Goal: Information Seeking & Learning: Learn about a topic

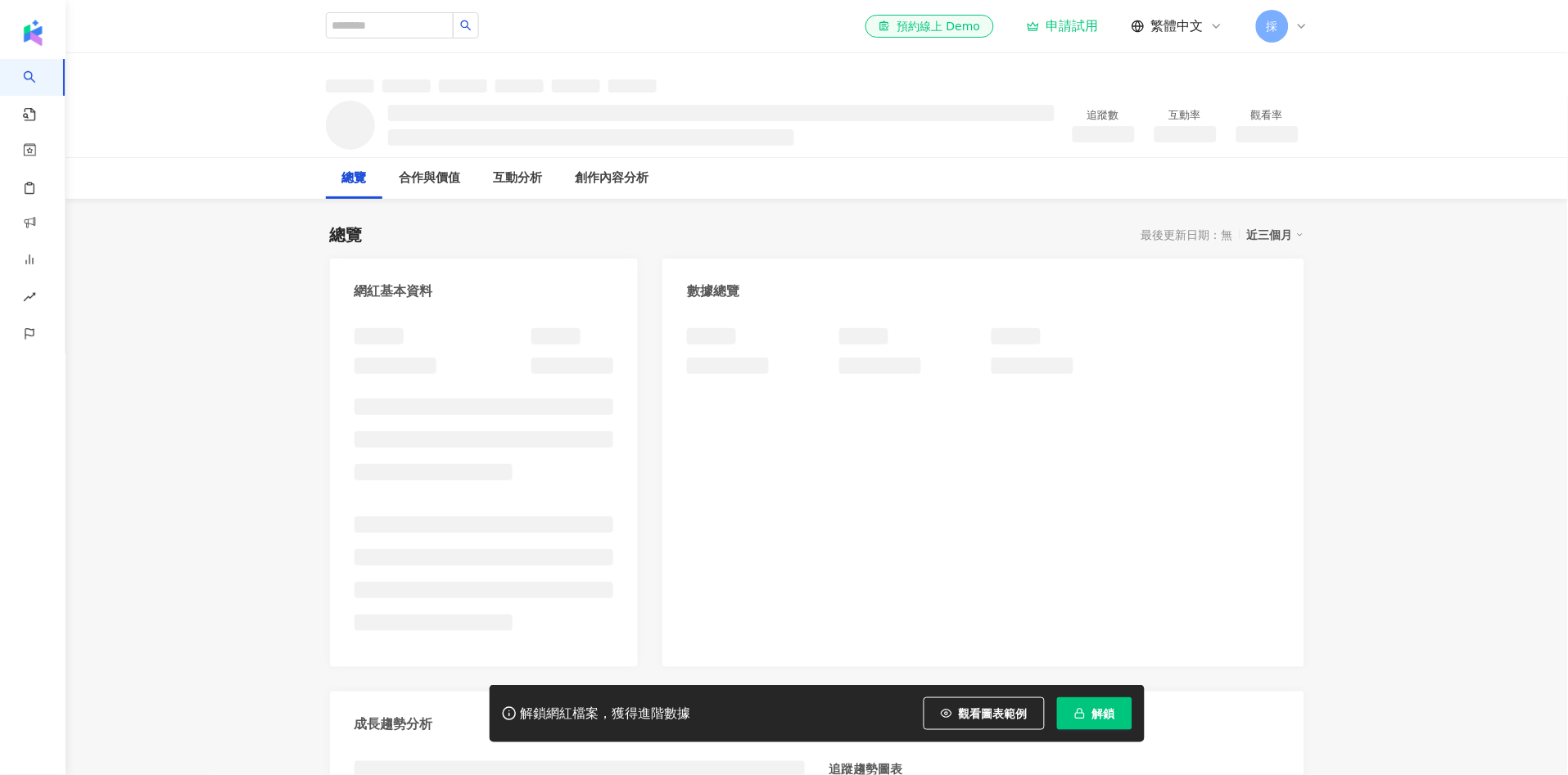
click at [998, 702] on button "觀看圖表範例" at bounding box center [984, 713] width 122 height 33
click at [1000, 718] on span "觀看圖表範例" at bounding box center [993, 713] width 69 height 13
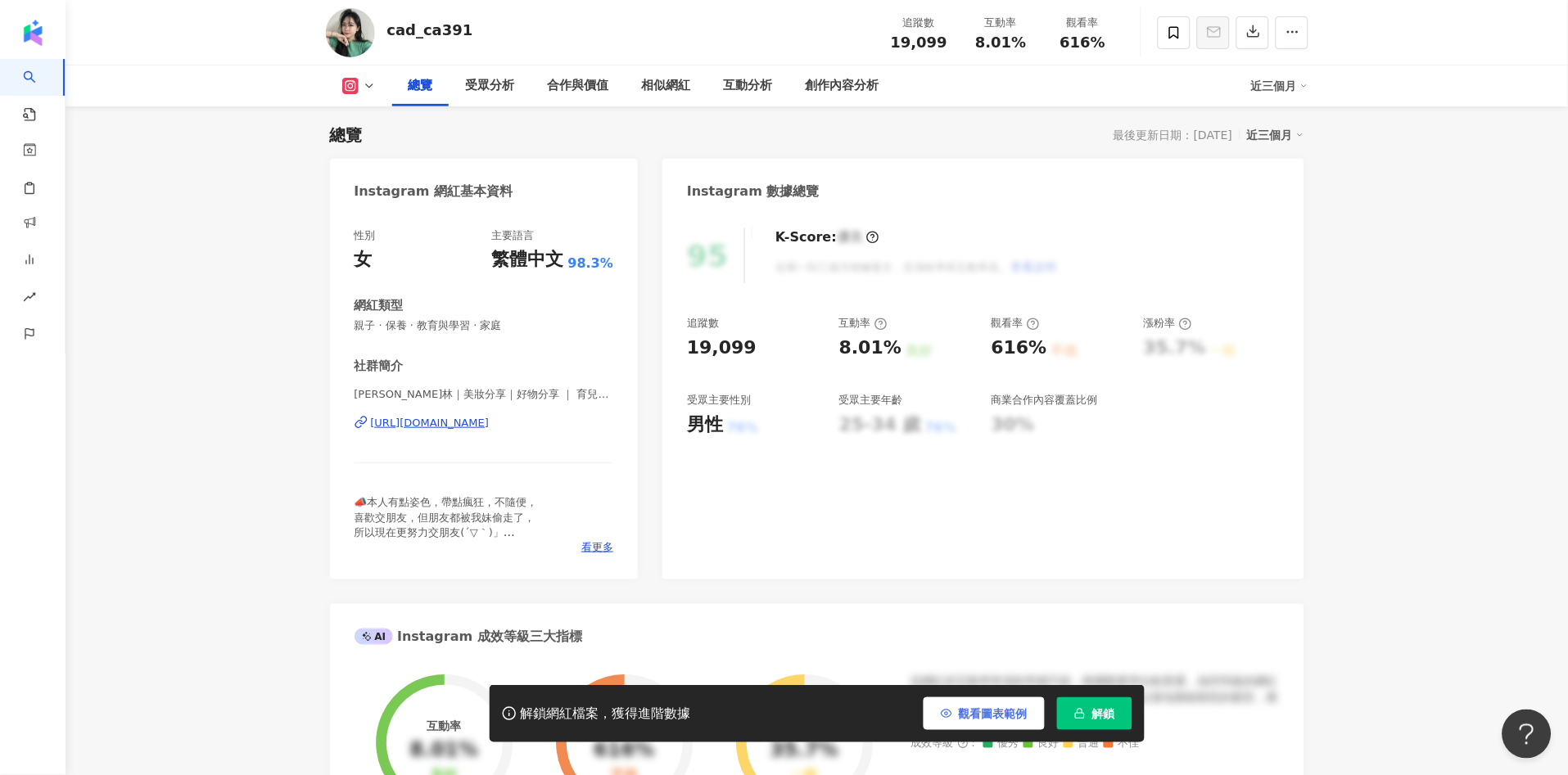
click at [979, 719] on span "觀看圖表範例" at bounding box center [993, 713] width 69 height 13
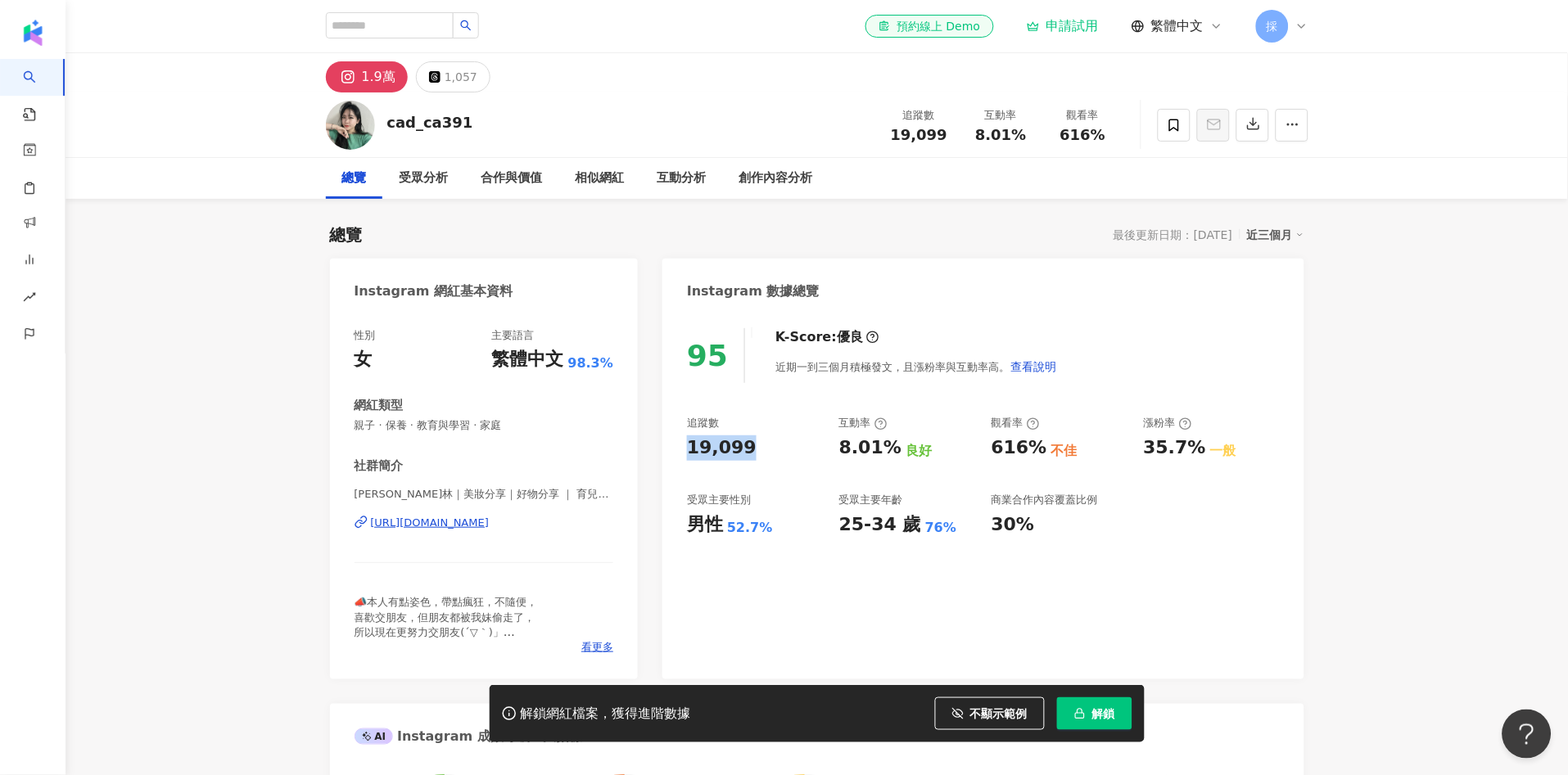
drag, startPoint x: 726, startPoint y: 459, endPoint x: 744, endPoint y: 462, distance: 18.2
click at [744, 462] on div "95 K-Score : 優良 近期一到三個月積極發文，且漲粉率與互動率高。 查看說明 追蹤數 19,099 互動率 8.01% 良好 觀看率 616% 不佳…" at bounding box center [982, 495] width 641 height 367
copy div "19,099"
drag, startPoint x: 687, startPoint y: 527, endPoint x: 717, endPoint y: 522, distance: 30.4
click at [717, 522] on div "男性" at bounding box center [705, 525] width 36 height 25
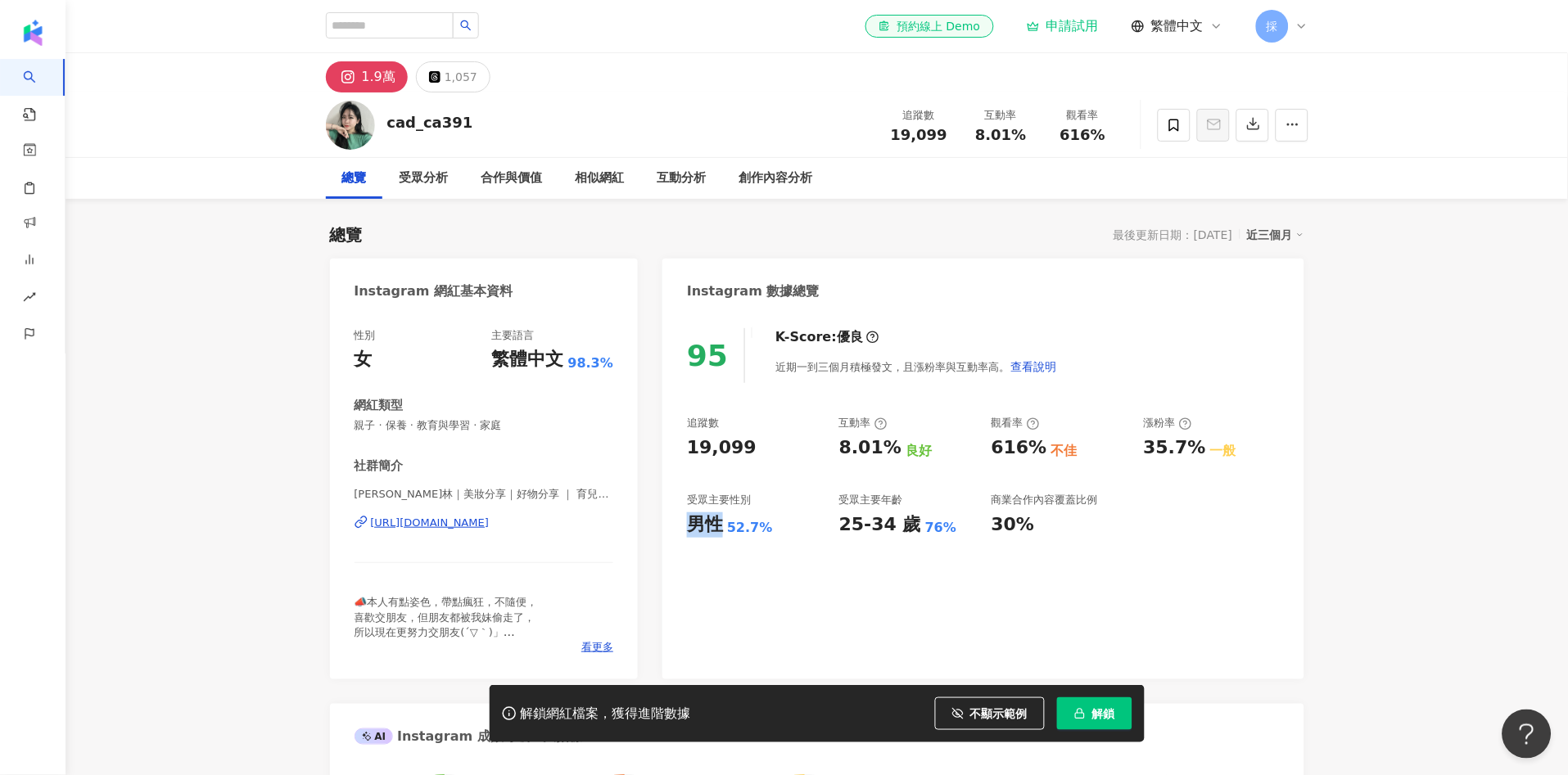
copy div "男性"
copy div "52.7%"
drag, startPoint x: 727, startPoint y: 526, endPoint x: 763, endPoint y: 525, distance: 36.0
click at [763, 525] on div "52.7%" at bounding box center [750, 528] width 46 height 18
drag, startPoint x: 834, startPoint y: 453, endPoint x: 891, endPoint y: 450, distance: 57.1
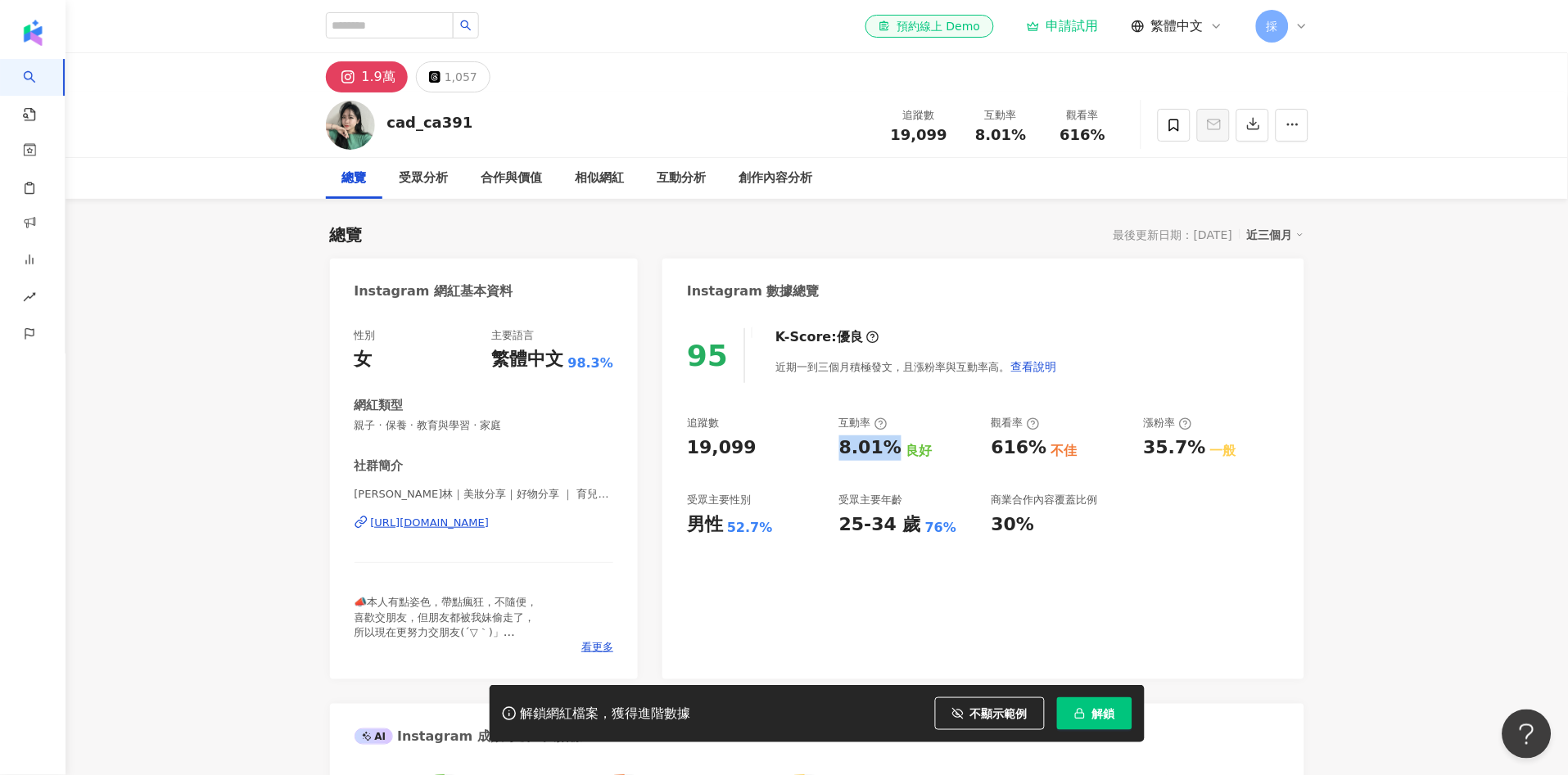
click at [891, 450] on div "追蹤數 19,099 互動率 8.01% 良好 觀看率 616% 不佳 漲粉率 35.7% 一般 受眾主要性別 男性 52.7% 受眾主要年齡 25-34 歲…" at bounding box center [982, 477] width 592 height 121
copy div "8.01%"
click at [684, 183] on div "互動分析" at bounding box center [682, 179] width 49 height 20
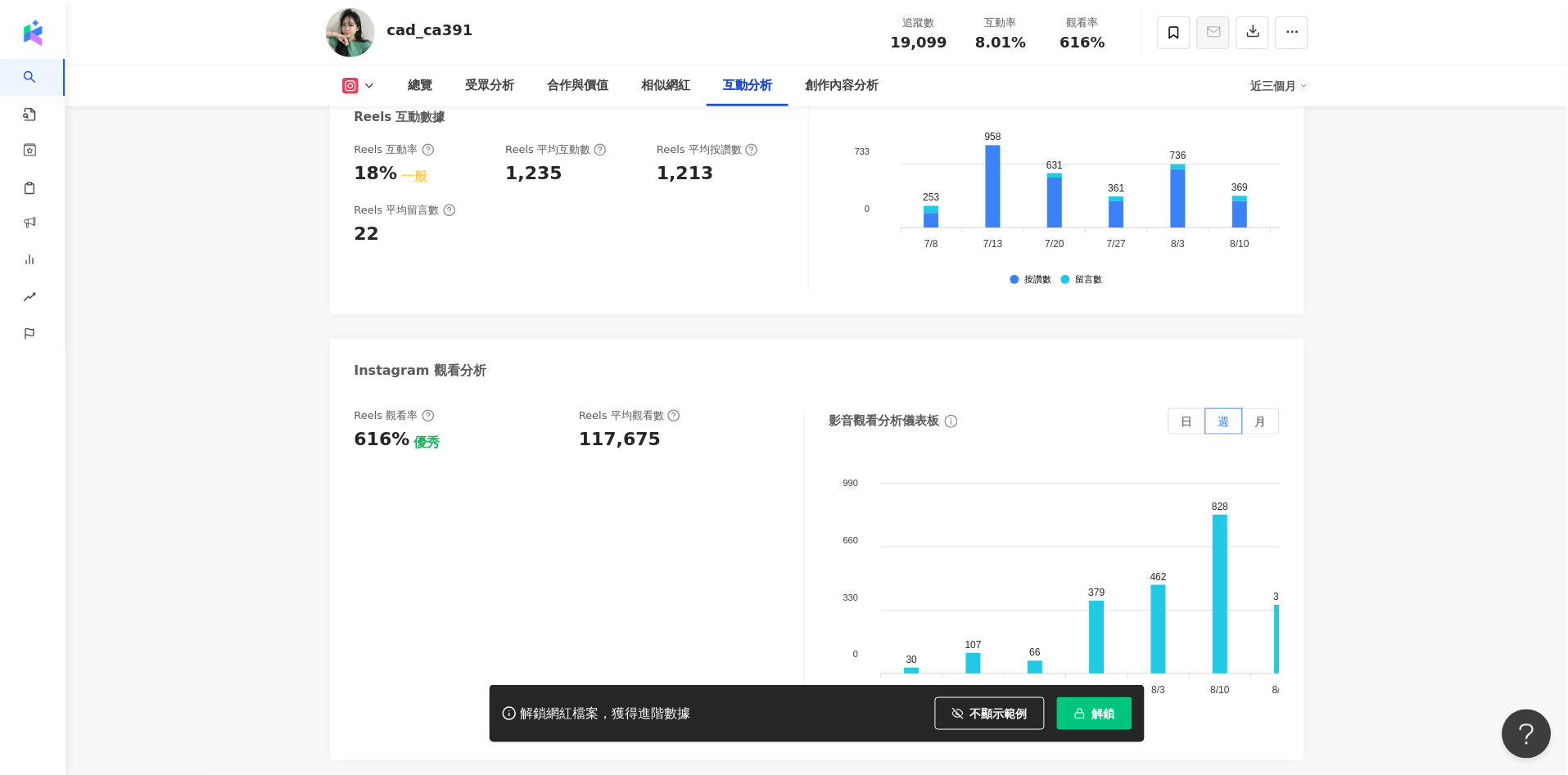
scroll to position [3463, 0]
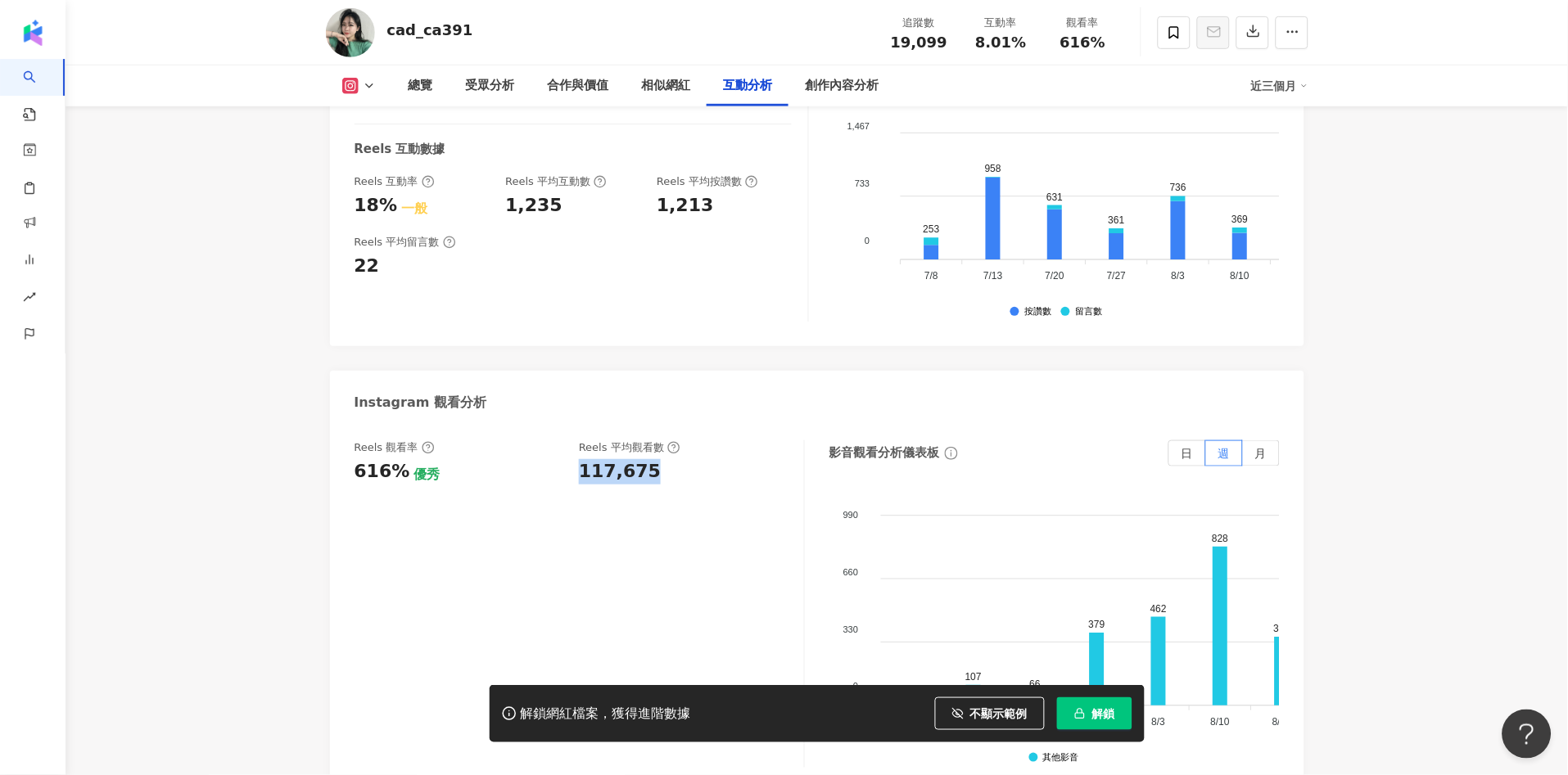
drag, startPoint x: 576, startPoint y: 422, endPoint x: 668, endPoint y: 430, distance: 92.3
click at [668, 441] on div "Reels 觀看率 616% 優秀 Reels 平均觀看數 117,675" at bounding box center [570, 462] width 433 height 44
copy div "117,675"
click at [383, 78] on button at bounding box center [358, 86] width 66 height 16
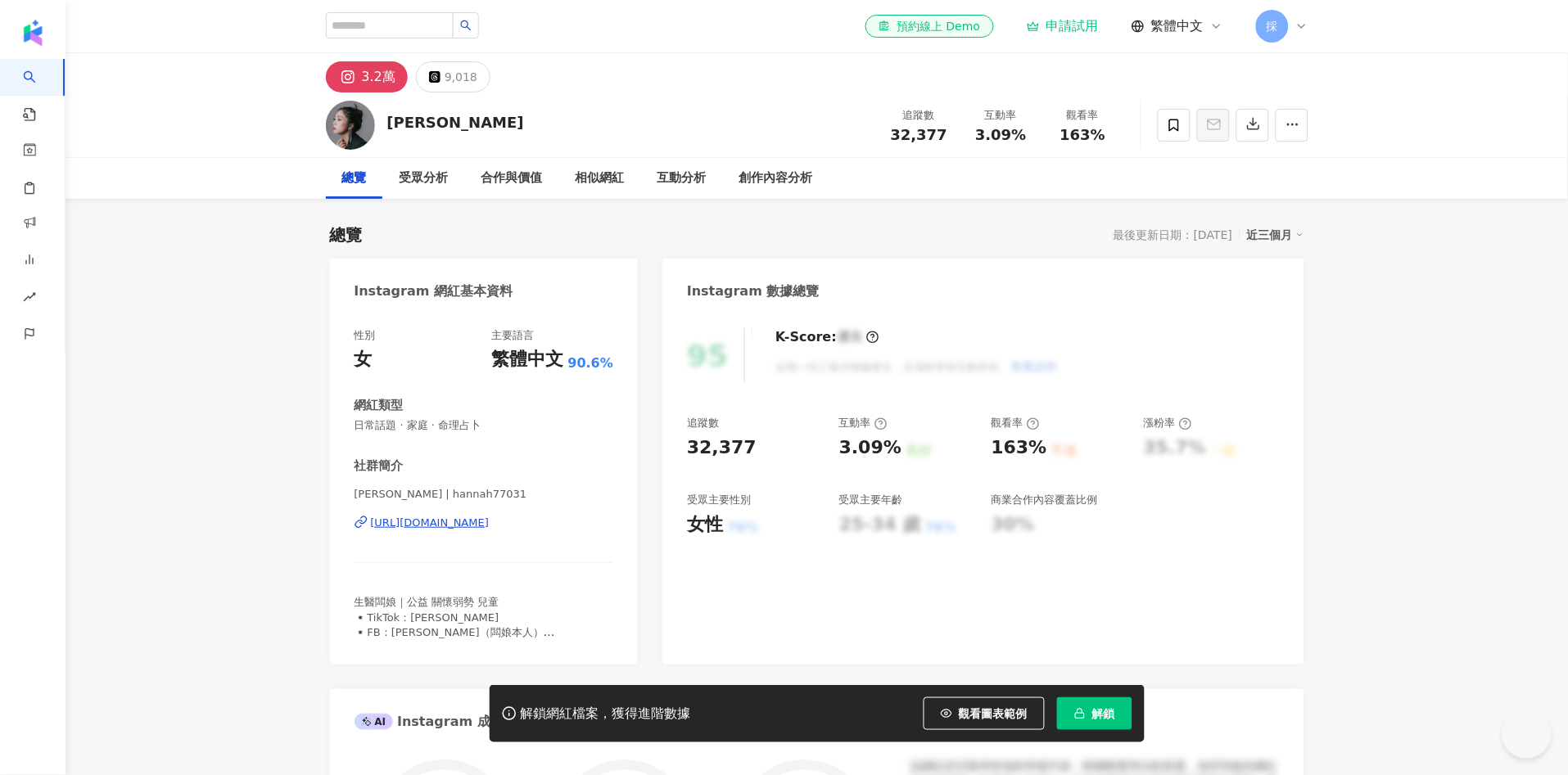
click at [997, 713] on span "觀看圖表範例" at bounding box center [993, 713] width 69 height 13
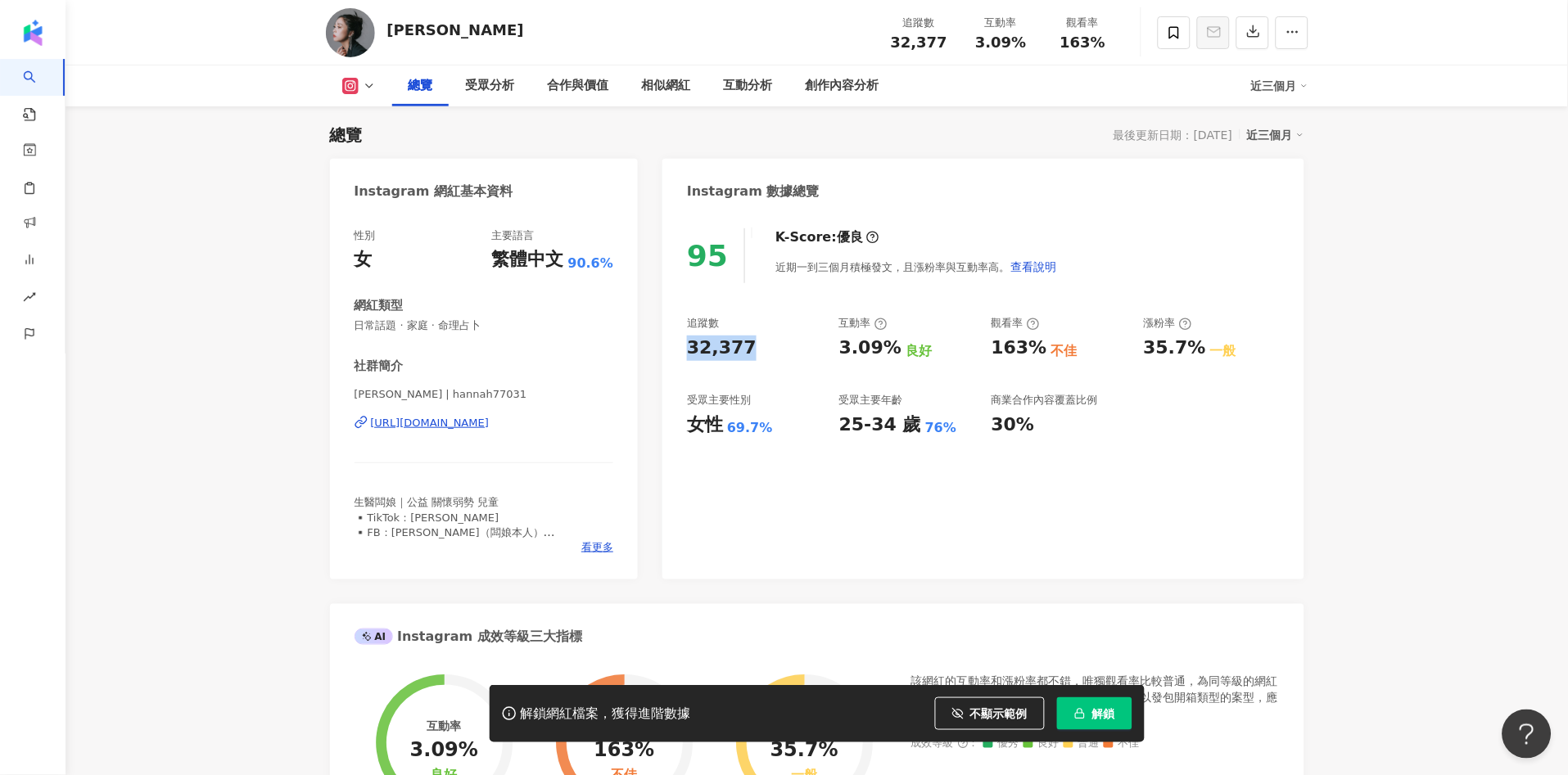
drag, startPoint x: 681, startPoint y: 343, endPoint x: 761, endPoint y: 340, distance: 80.1
click at [761, 340] on div "95 K-Score : 優良 近期一到三個月積極發文，且漲粉率與互動率高。 查看說明 追蹤數 32,377 互動率 3.09% 良好 觀看率 163% 不佳…" at bounding box center [982, 395] width 641 height 367
copy div "32,377"
click at [712, 412] on div "女性" at bounding box center [705, 425] width 36 height 25
drag, startPoint x: 727, startPoint y: 429, endPoint x: 770, endPoint y: 424, distance: 43.3
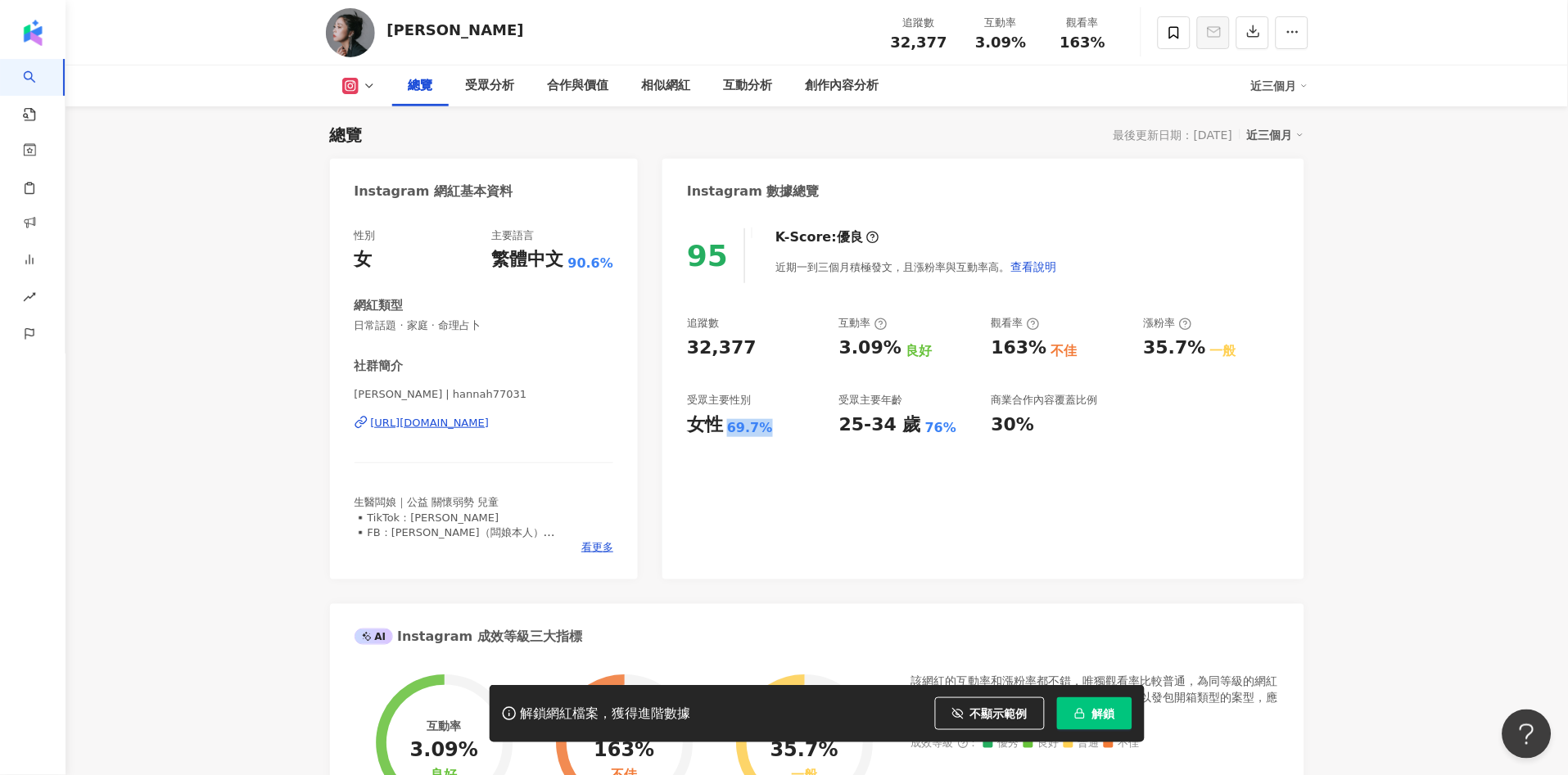
click at [770, 424] on div "女性 69.7%" at bounding box center [755, 425] width 136 height 25
copy div "69.7%"
drag, startPoint x: 848, startPoint y: 348, endPoint x: 897, endPoint y: 347, distance: 49.0
click at [897, 347] on div "追蹤數 32,377 互動率 3.09% 良好 觀看率 163% 不佳 漲粉率 35.7% 一般 受眾主要性別 女性 69.7% 受眾主要年齡 25-34 歲…" at bounding box center [982, 376] width 592 height 121
copy div "3.09%"
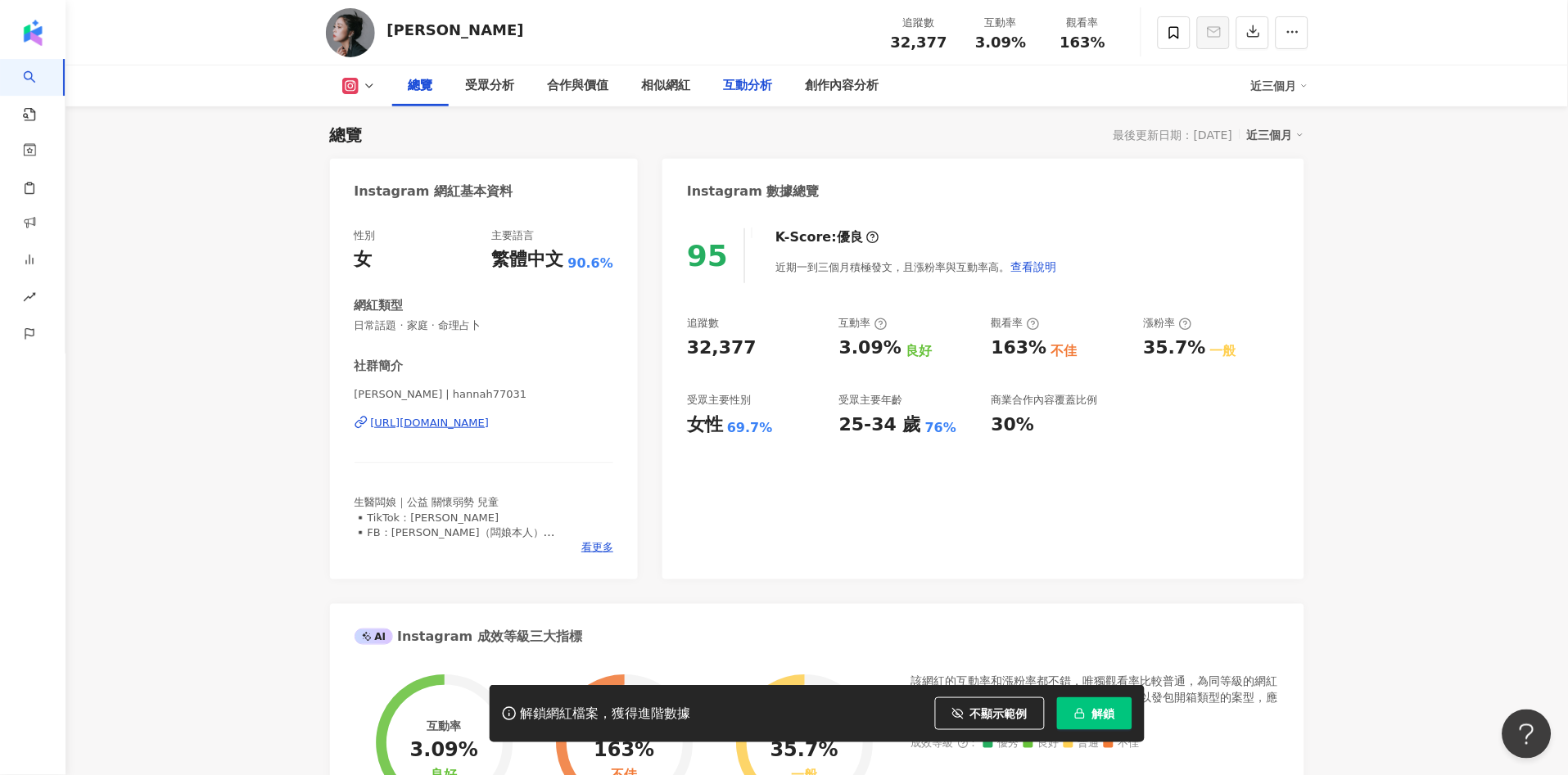
click at [754, 88] on div "互動分析" at bounding box center [748, 86] width 49 height 20
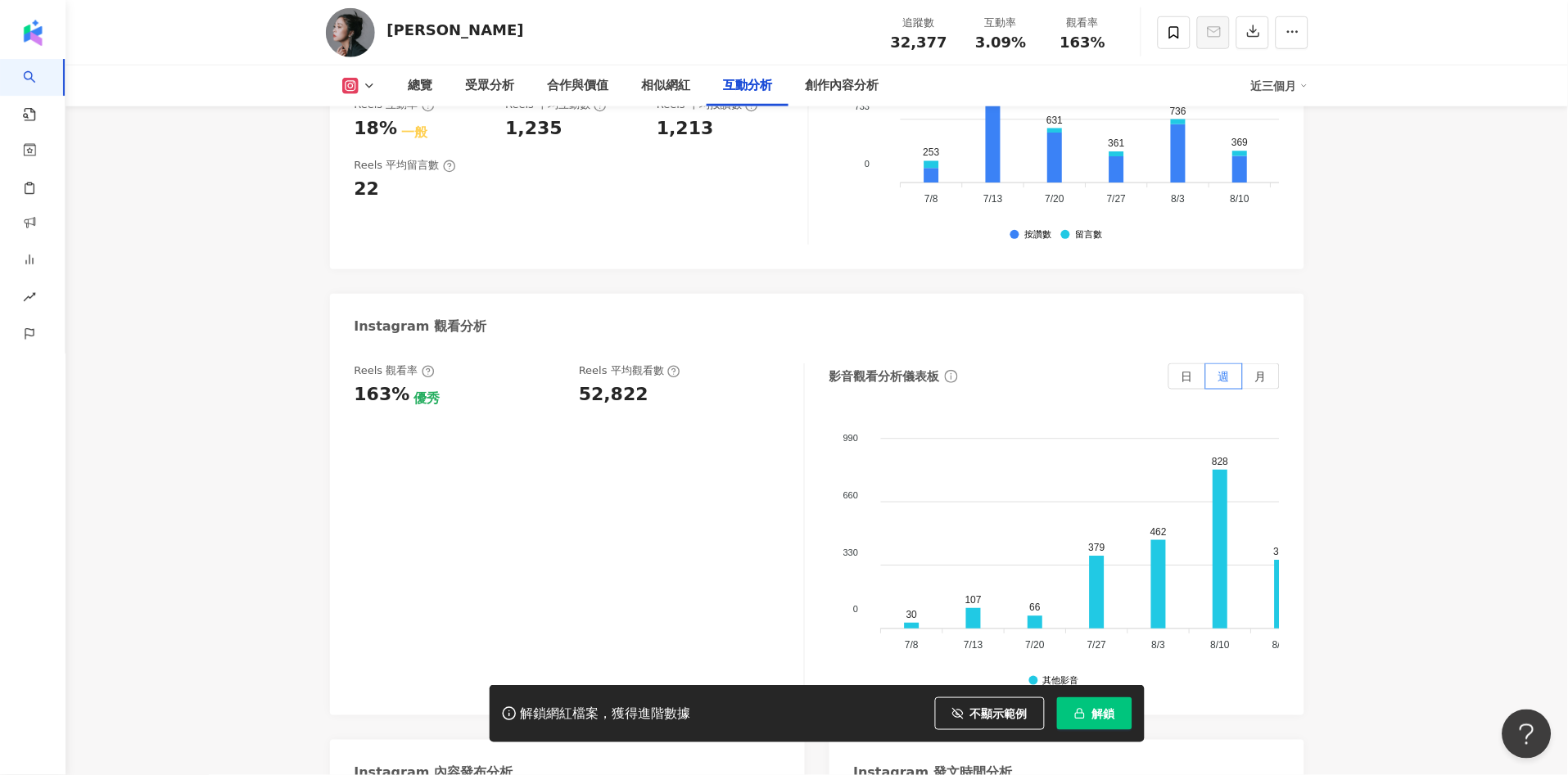
scroll to position [3576, 0]
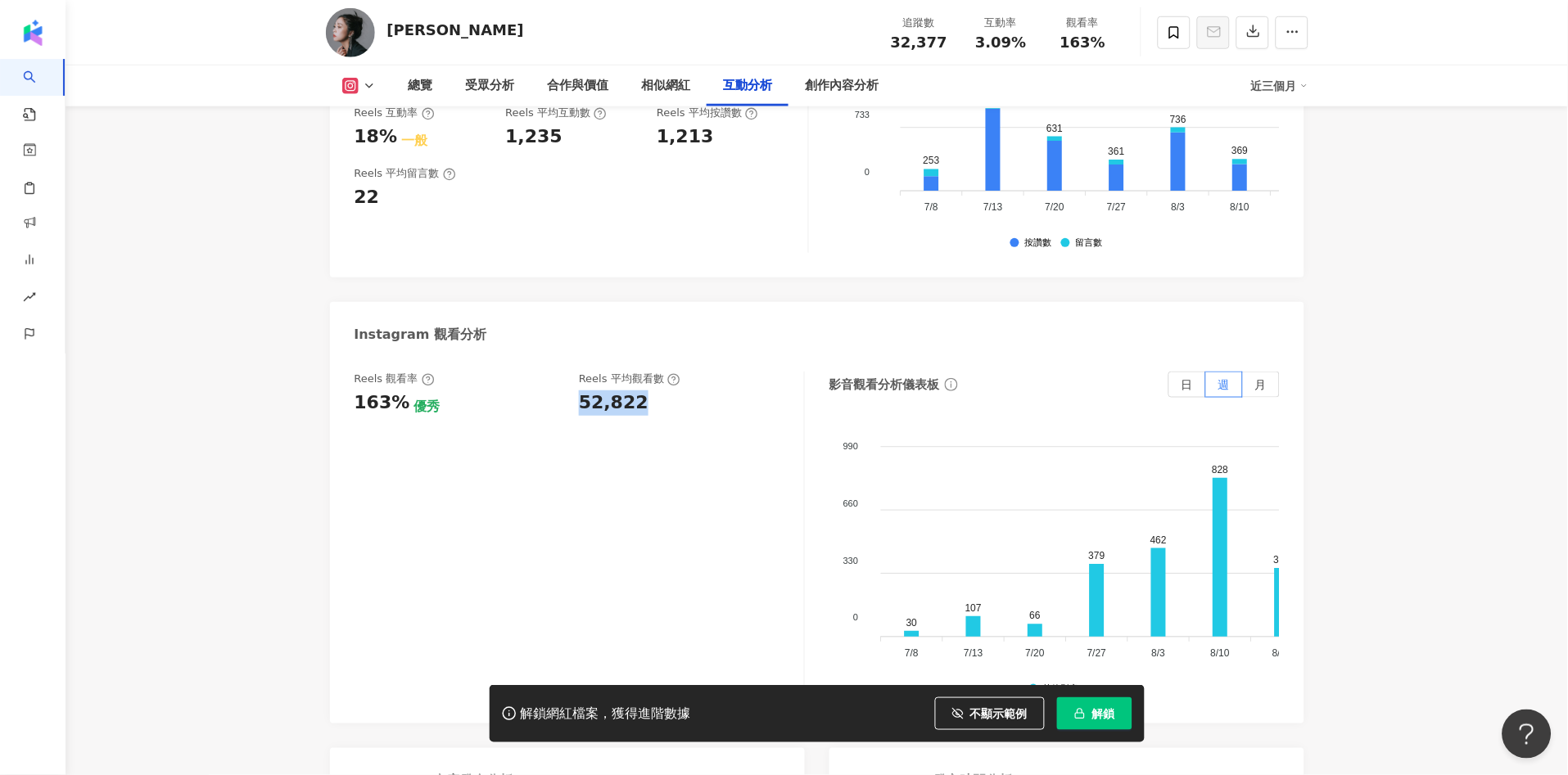
drag, startPoint x: 579, startPoint y: 335, endPoint x: 641, endPoint y: 343, distance: 62.5
click at [641, 372] on div "Reels 觀看率 163% 優秀 Reels 平均觀看數 52,822" at bounding box center [570, 393] width 433 height 44
copy div "52,822"
click at [358, 87] on button at bounding box center [358, 86] width 66 height 16
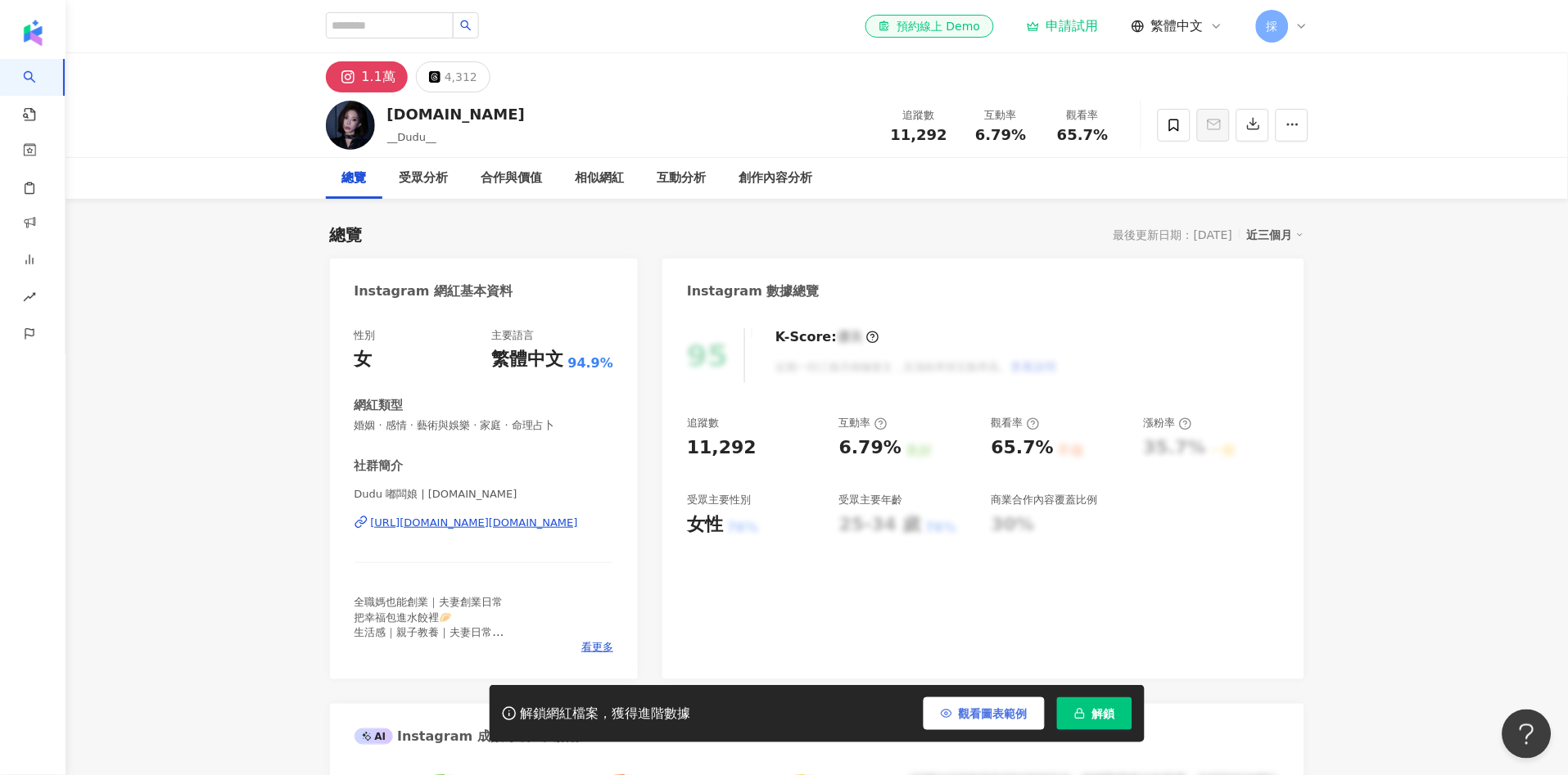
click at [979, 713] on span "觀看圖表範例" at bounding box center [993, 713] width 69 height 13
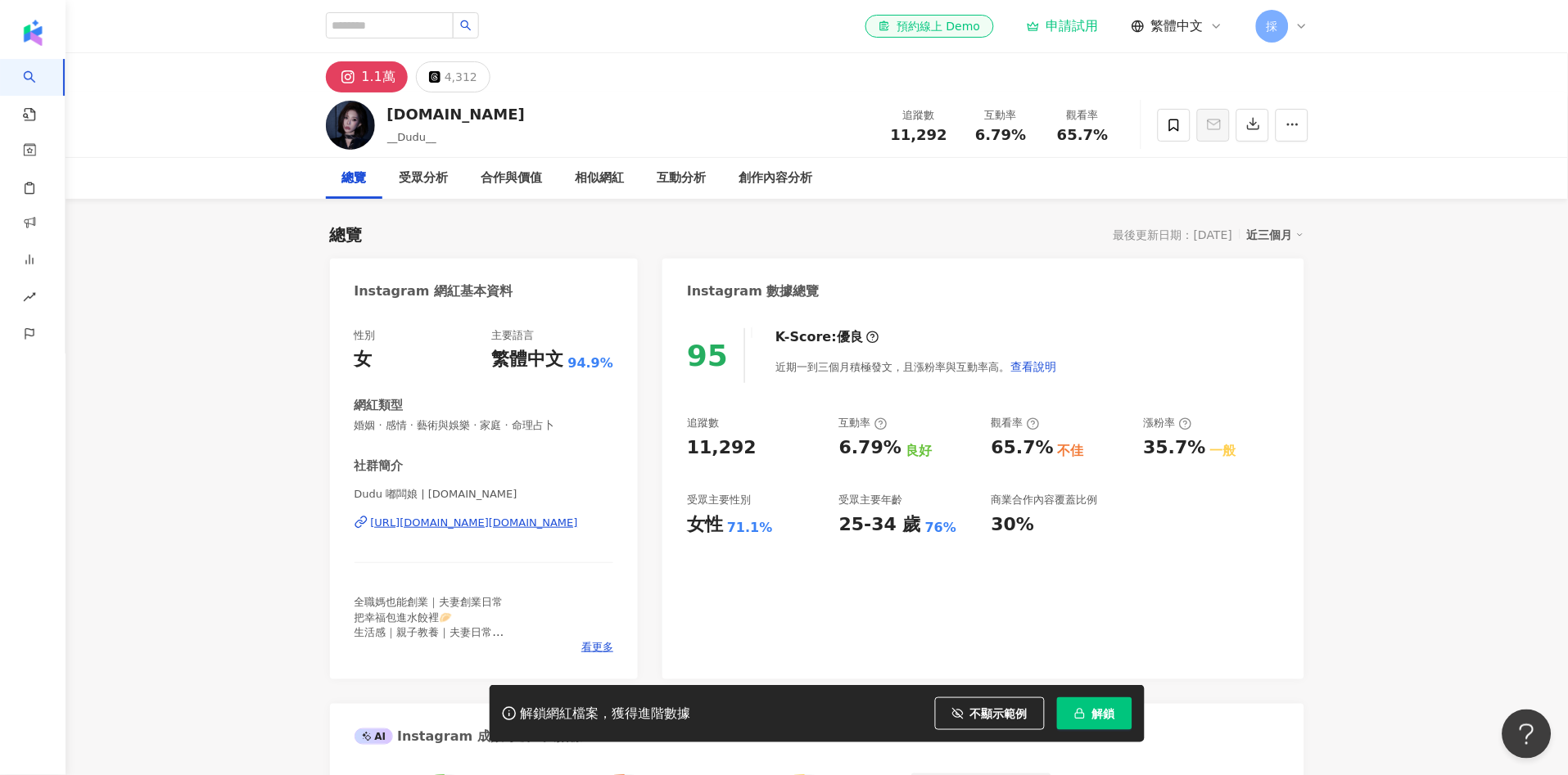
click at [739, 442] on div "95 K-Score : 優良 近期一到三個月積極發文，且漲粉率與互動率高。 查看說明 追蹤數 11,292 互動率 6.79% 良好 觀看率 65.7% 不…" at bounding box center [982, 495] width 641 height 367
click at [699, 441] on div "95 K-Score : 優良 近期一到三個月積極發文，且漲粉率與互動率高。 查看說明 追蹤數 11,292 互動率 6.79% 良好 觀看率 65.7% 不…" at bounding box center [982, 495] width 641 height 367
click at [686, 449] on div "95 K-Score : 優良 近期一到三個月積極發文，且漲粉率與互動率高。 查看說明 追蹤數 11,292 互動率 6.79% 良好 觀看率 65.7% 不…" at bounding box center [982, 495] width 641 height 367
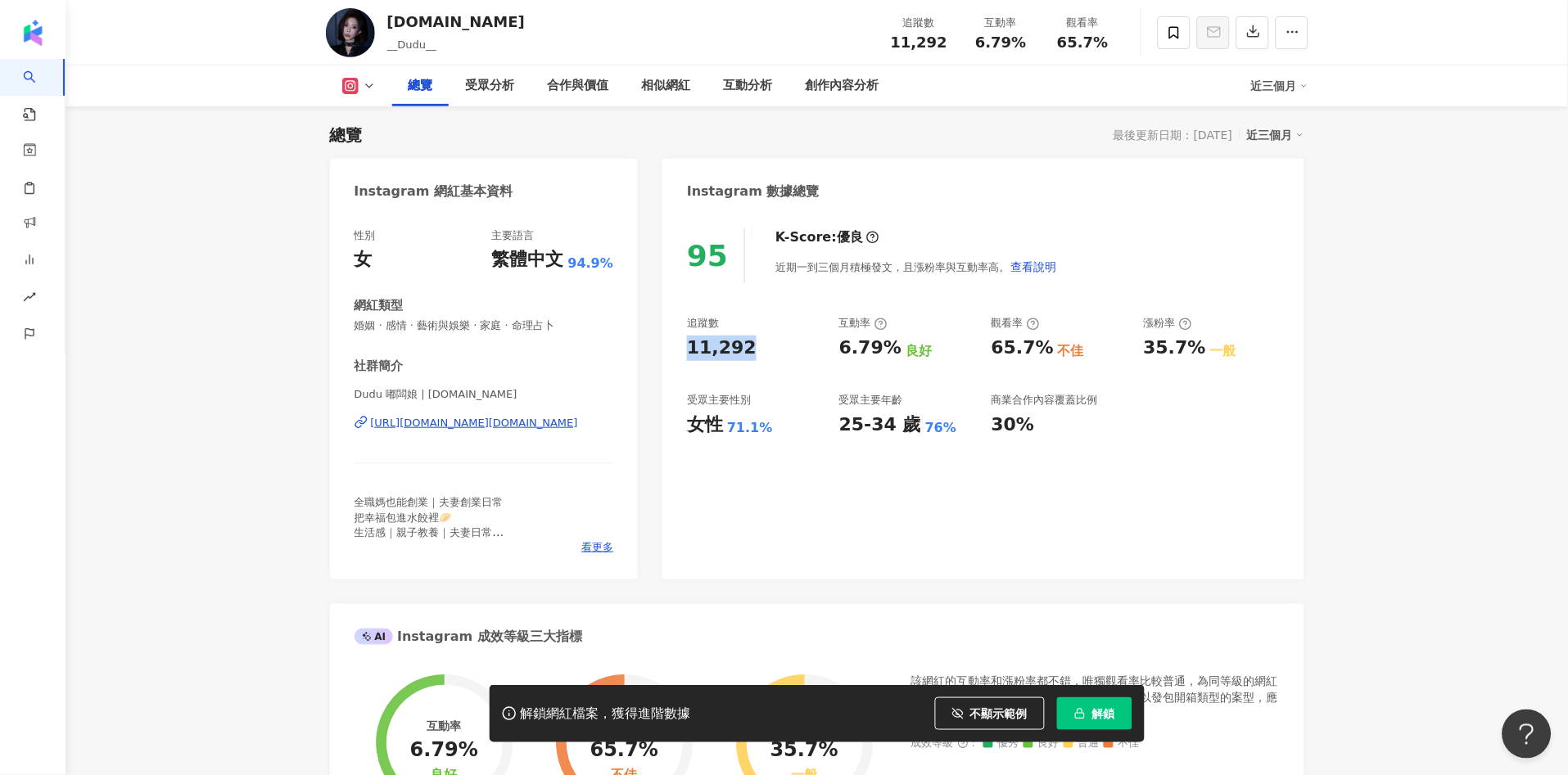
drag, startPoint x: 686, startPoint y: 356, endPoint x: 748, endPoint y: 352, distance: 62.1
click at [748, 352] on div "95 K-Score : 優良 近期一到三個月積極發文，且漲粉率與互動率高。 查看說明 追蹤數 11,292 互動率 6.79% 良好 觀看率 65.7% 不…" at bounding box center [982, 395] width 641 height 367
copy div "11,292"
drag, startPoint x: 726, startPoint y: 426, endPoint x: 765, endPoint y: 429, distance: 39.1
click at [765, 429] on div "女性 71.1%" at bounding box center [755, 425] width 136 height 25
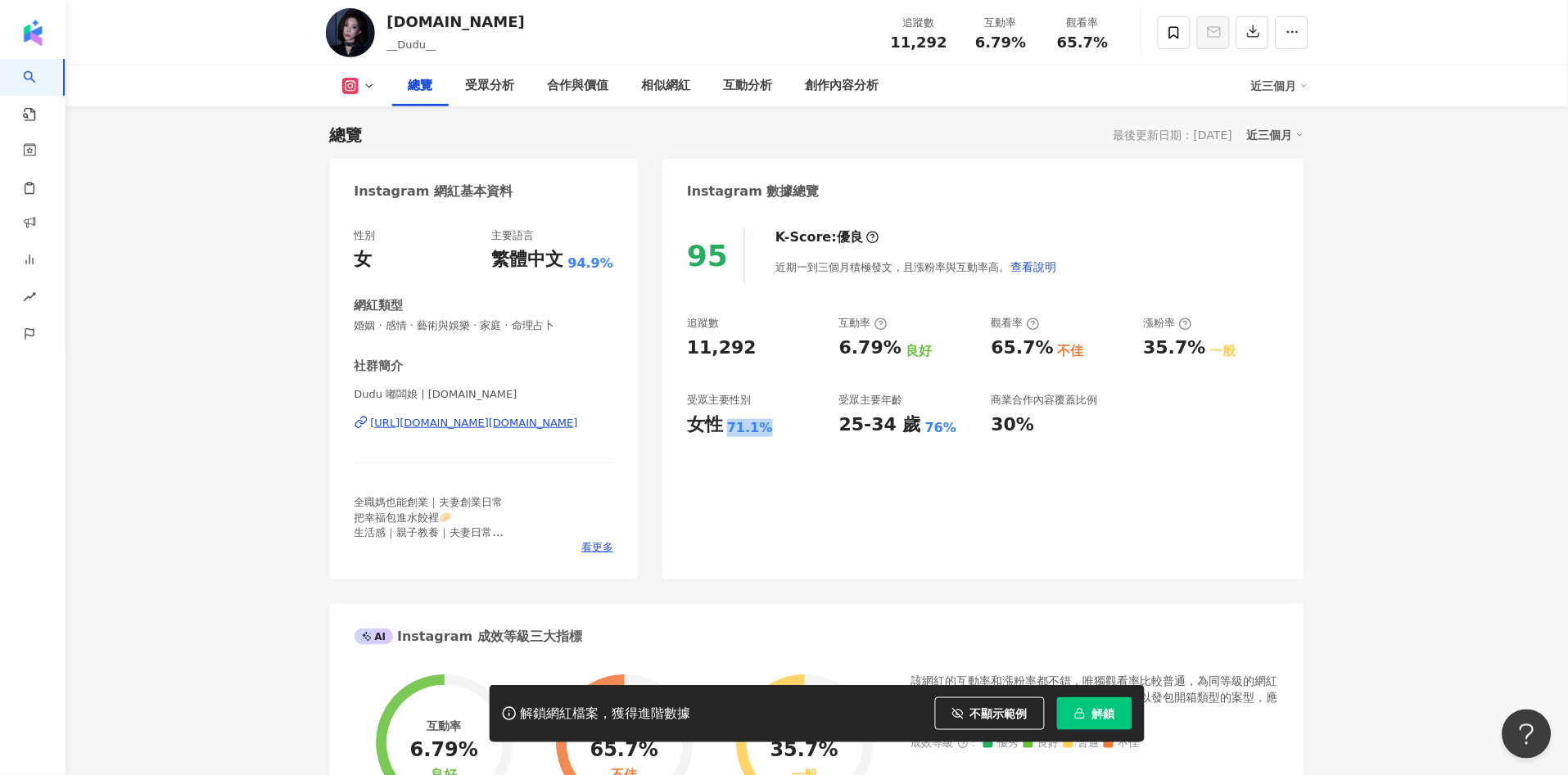
copy div "71.1%"
drag, startPoint x: 838, startPoint y: 349, endPoint x: 897, endPoint y: 355, distance: 59.3
click at [897, 355] on div "追蹤數 11,292 互動率 6.79% 良好 觀看率 65.7% 不佳 漲粉率 35.7% 一般 受眾主要性別 女性 71.1% 受眾主要年齡 25-34 …" at bounding box center [982, 376] width 592 height 121
copy div "6.79%"
click at [754, 82] on div "互動分析" at bounding box center [748, 86] width 49 height 20
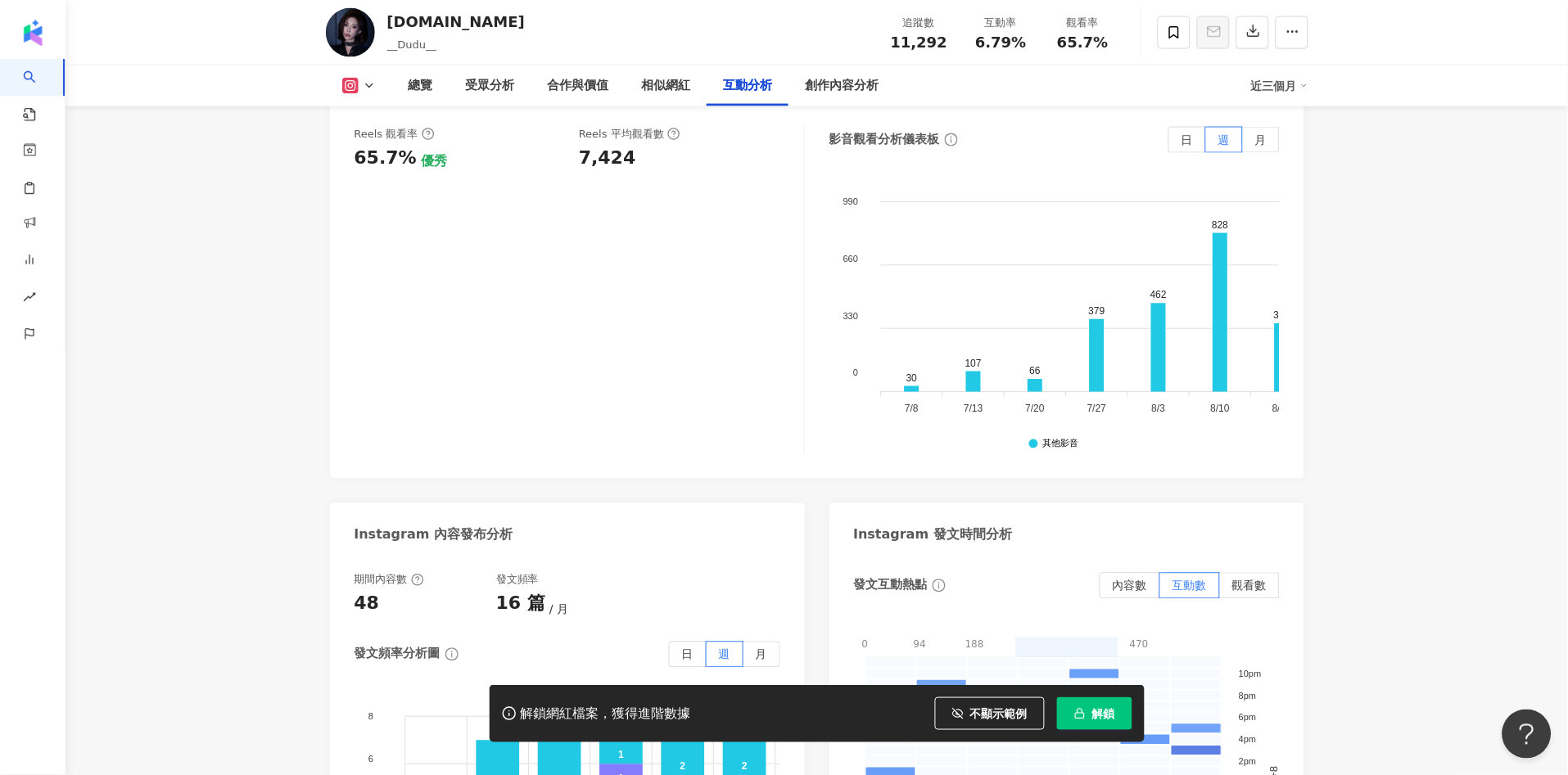
scroll to position [3575, 0]
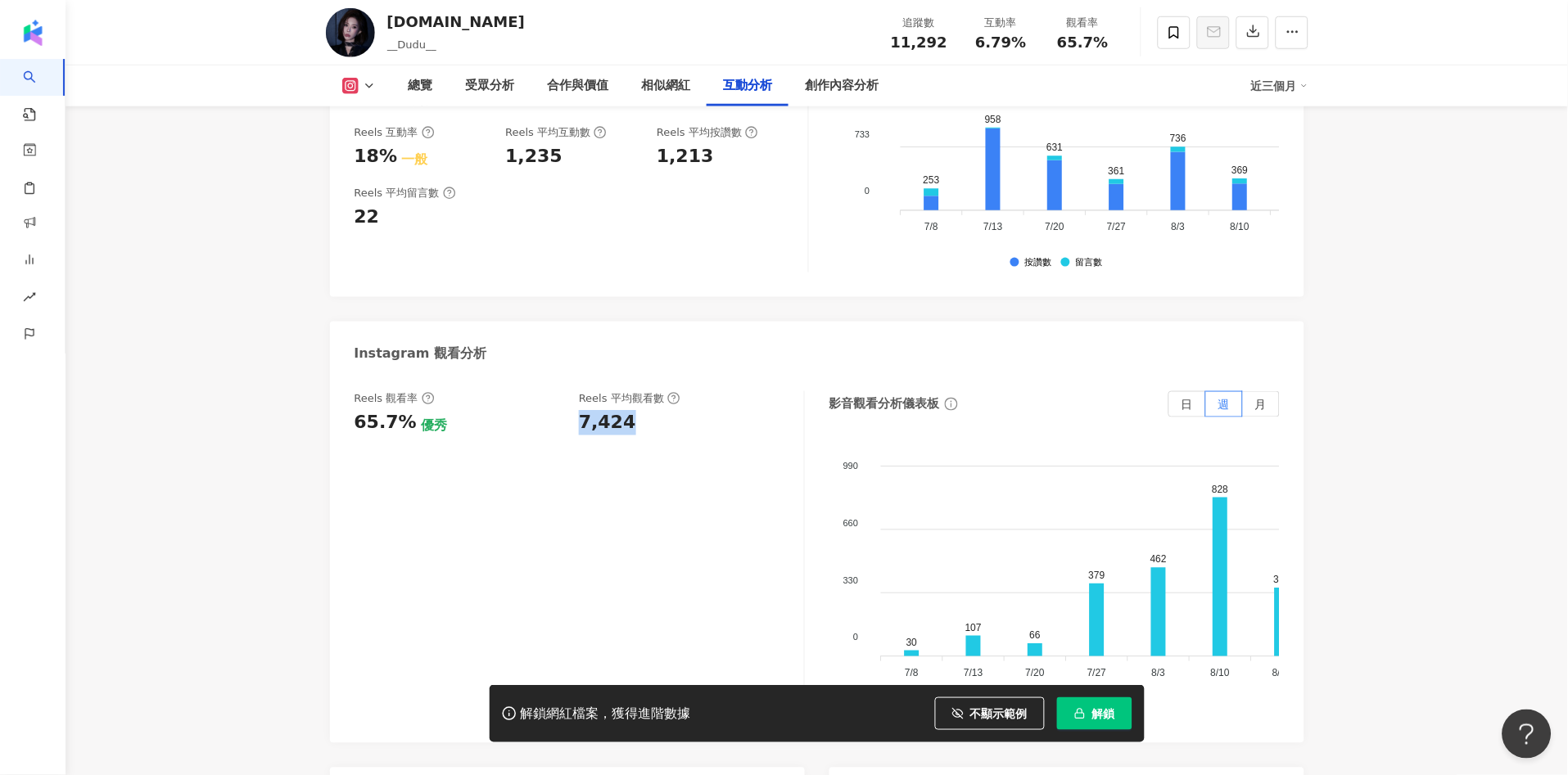
drag, startPoint x: 622, startPoint y: 342, endPoint x: 633, endPoint y: 341, distance: 11.0
click at [633, 391] on div "Reels 觀看率 65.7% 優秀 Reels 平均觀看數 7,424" at bounding box center [570, 412] width 433 height 44
copy div "7,424"
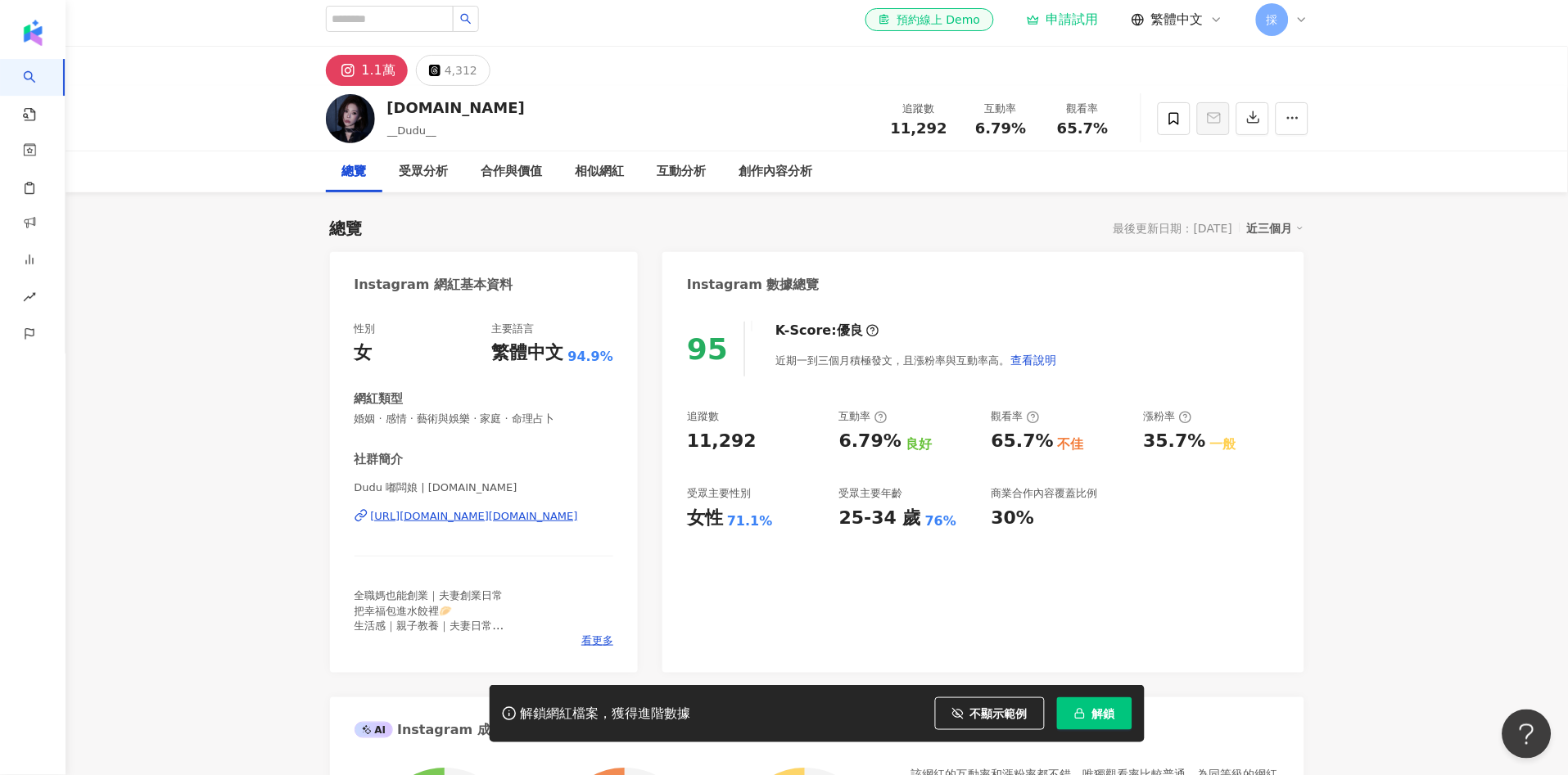
scroll to position [0, 0]
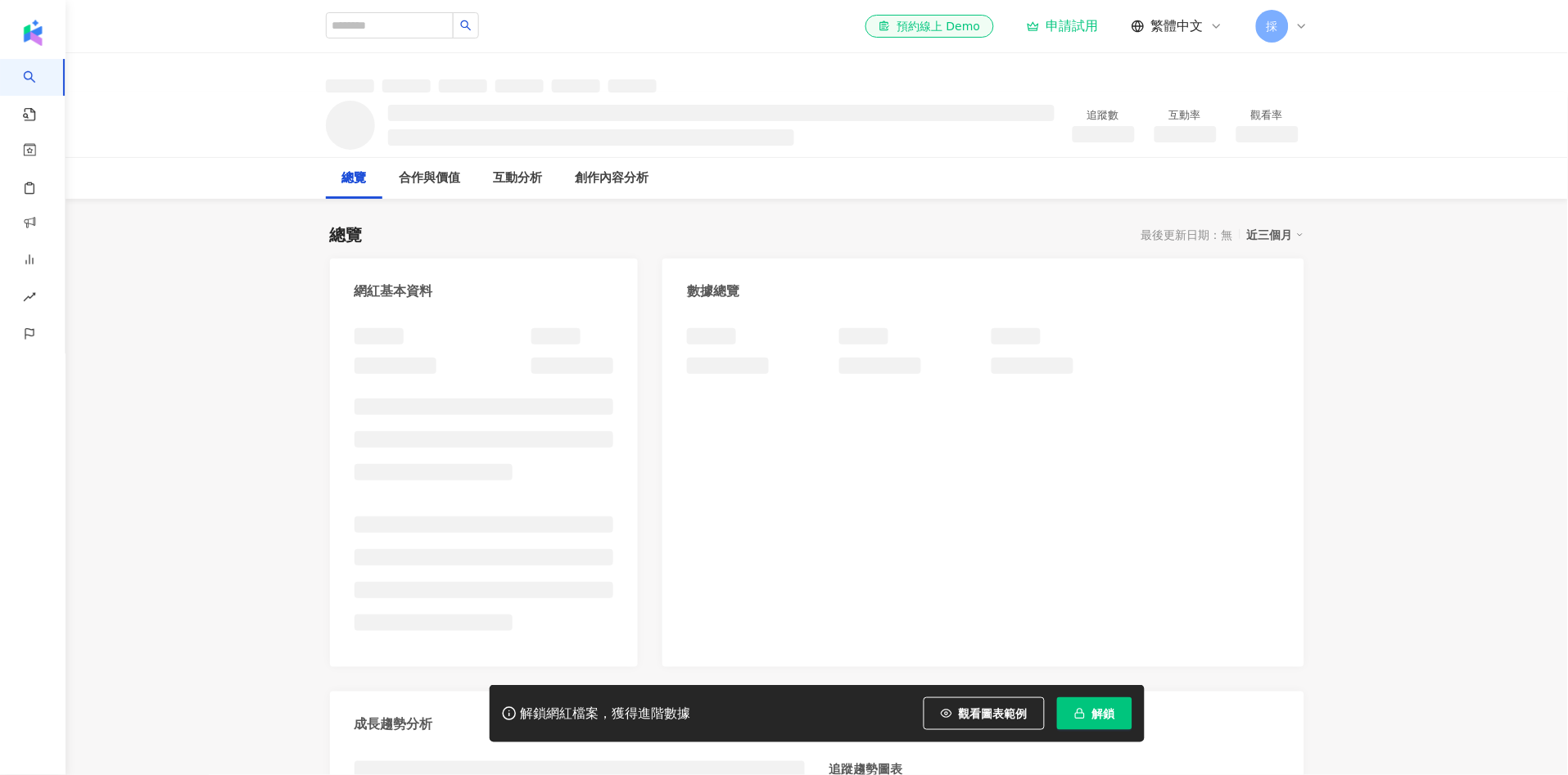
click at [988, 719] on span "觀看圖表範例" at bounding box center [993, 713] width 69 height 13
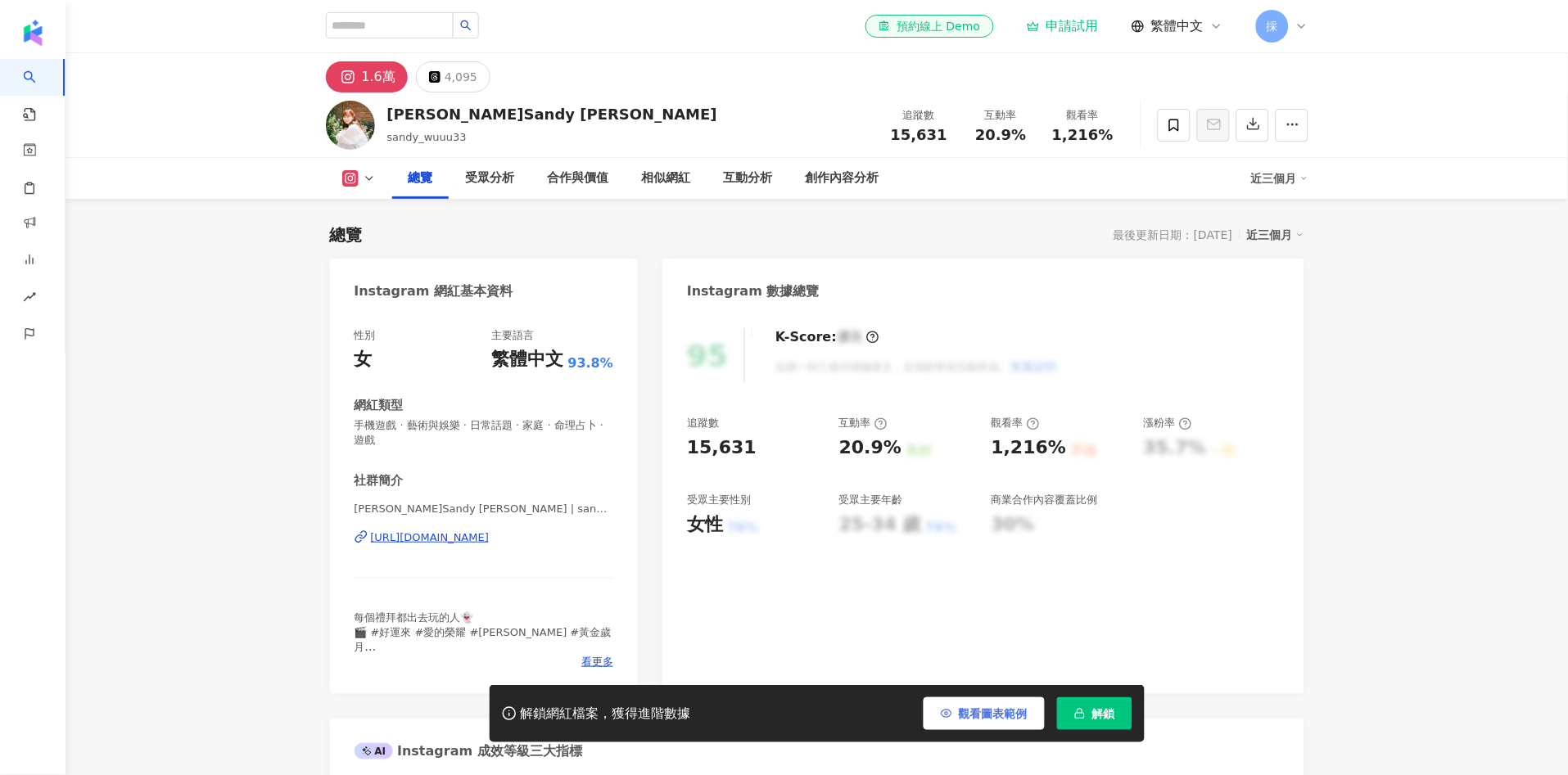
click at [1008, 714] on span "觀看圖表範例" at bounding box center [993, 713] width 69 height 13
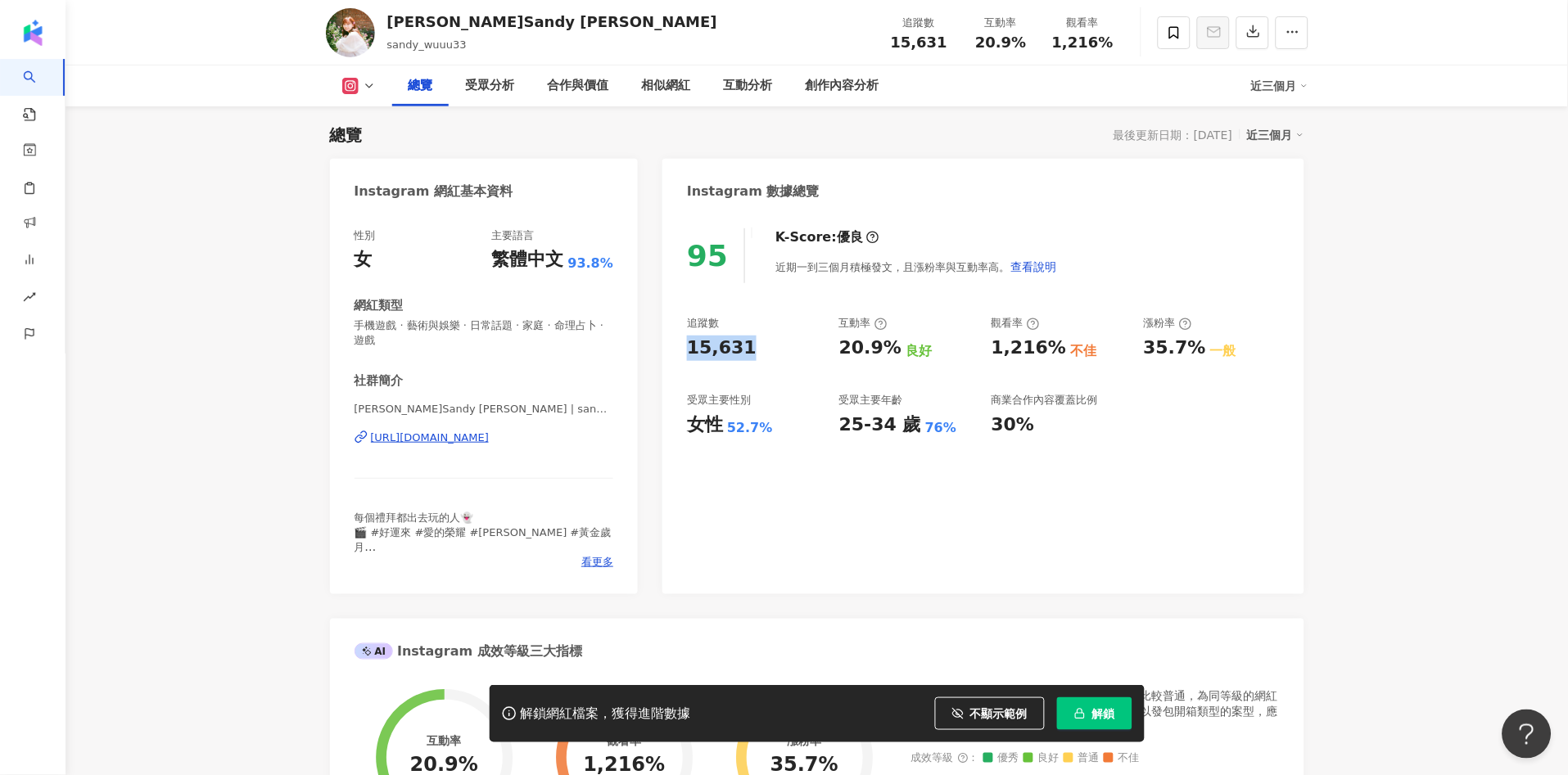
drag, startPoint x: 729, startPoint y: 345, endPoint x: 756, endPoint y: 344, distance: 27.0
click at [756, 344] on div "95 K-Score : 優良 近期一到三個月積極發文，且漲粉率與互動率高。 查看說明 追蹤數 15,631 互動率 20.9% 良好 觀看率 1,216% …" at bounding box center [982, 403] width 641 height 383
drag, startPoint x: 727, startPoint y: 425, endPoint x: 769, endPoint y: 433, distance: 42.8
click at [769, 433] on div "女性 52.7%" at bounding box center [755, 425] width 136 height 25
copy div "52.7%"
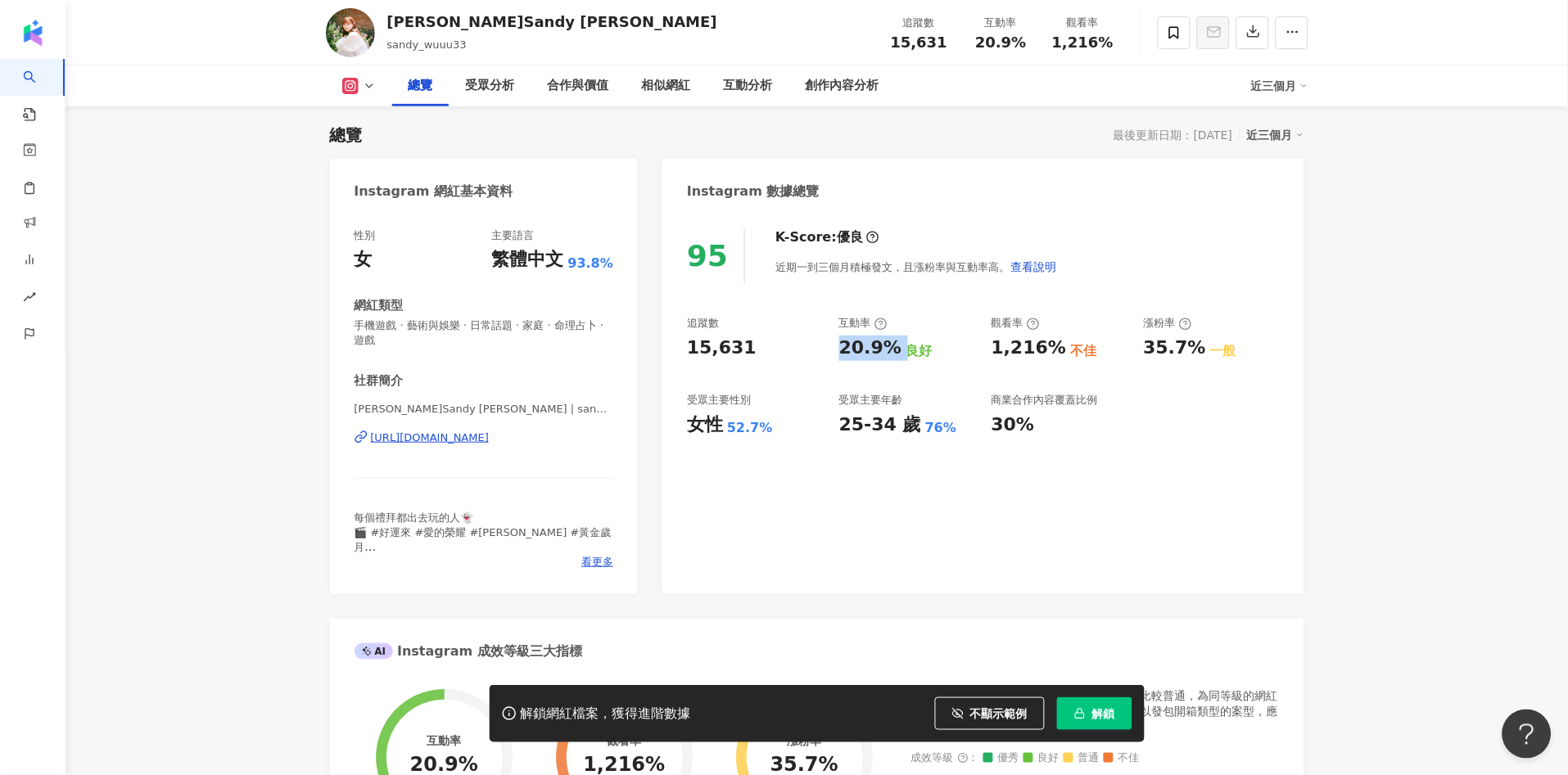
drag, startPoint x: 833, startPoint y: 347, endPoint x: 895, endPoint y: 347, distance: 62.0
click at [895, 347] on div "追蹤數 15,631 互動率 20.9% 良好 觀看率 1,216% 不佳 漲粉率 35.7% 一般 受眾主要性別 女性 52.7% 受眾主要年齡 25-34…" at bounding box center [982, 376] width 592 height 121
copy div "20.9%"
click at [752, 67] on div "互動分析" at bounding box center [748, 85] width 82 height 41
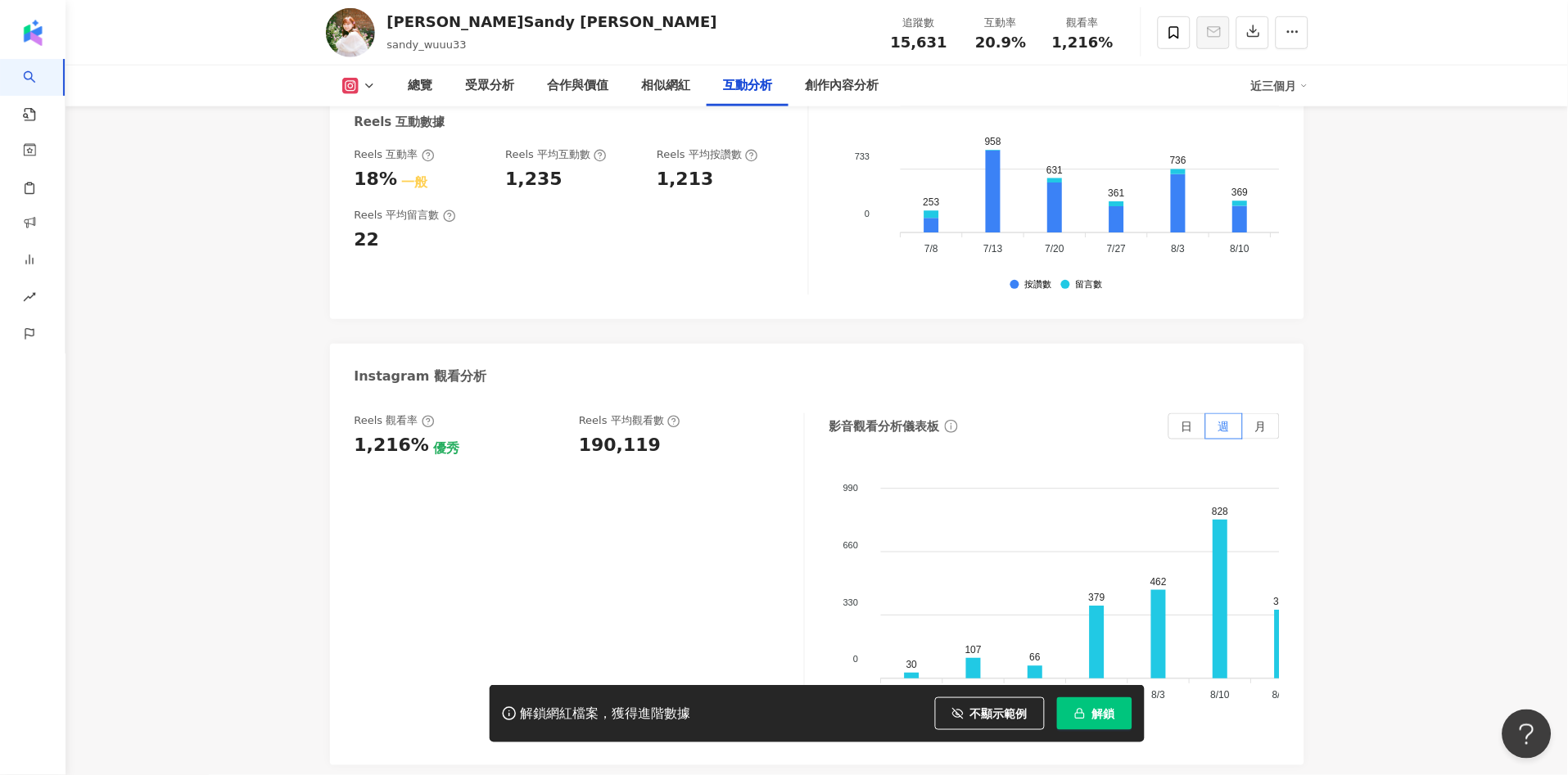
scroll to position [3535, 0]
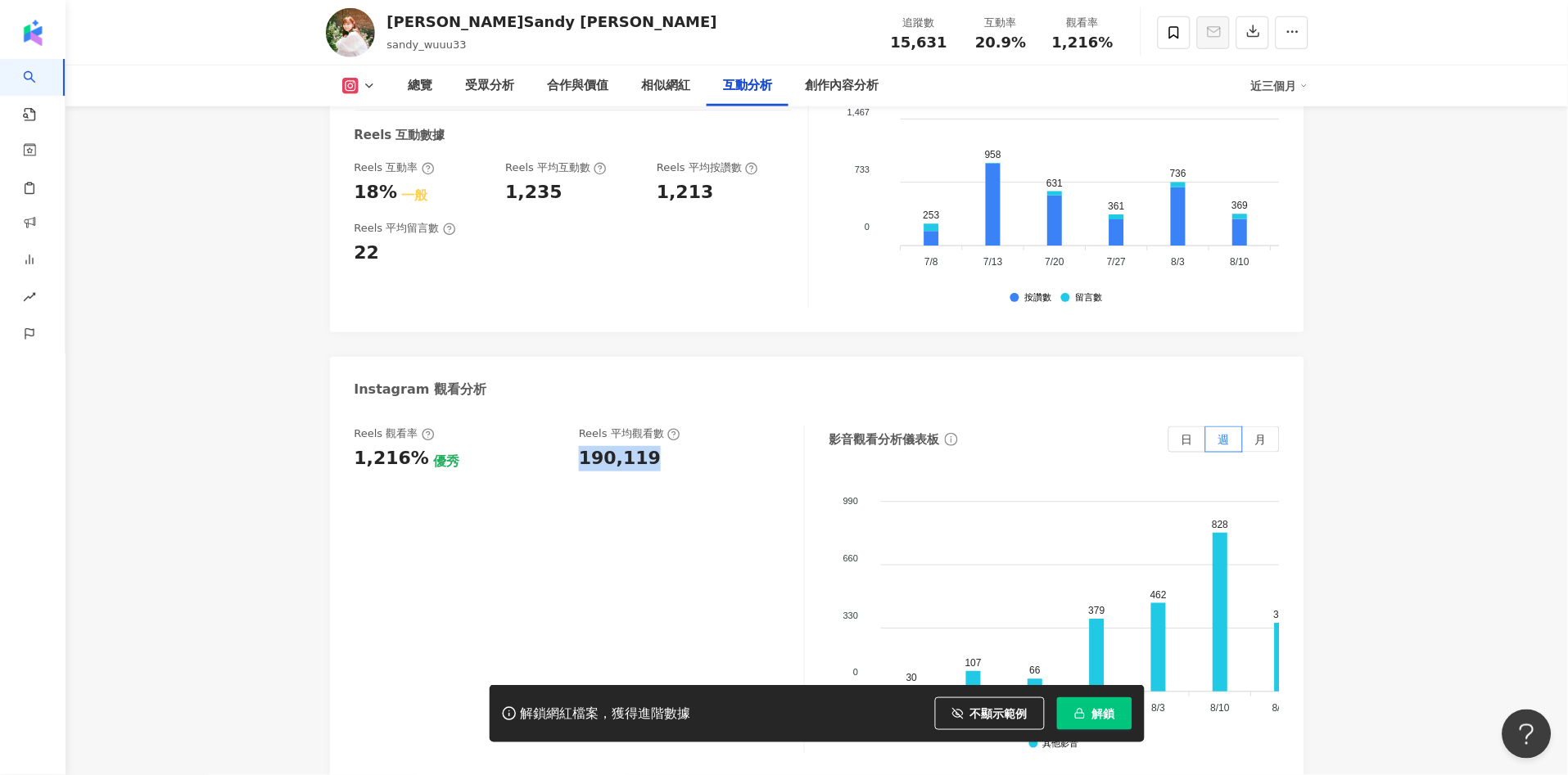
drag, startPoint x: 581, startPoint y: 399, endPoint x: 651, endPoint y: 400, distance: 70.0
click at [651, 446] on div "190,119" at bounding box center [683, 459] width 209 height 25
copy div "190,119"
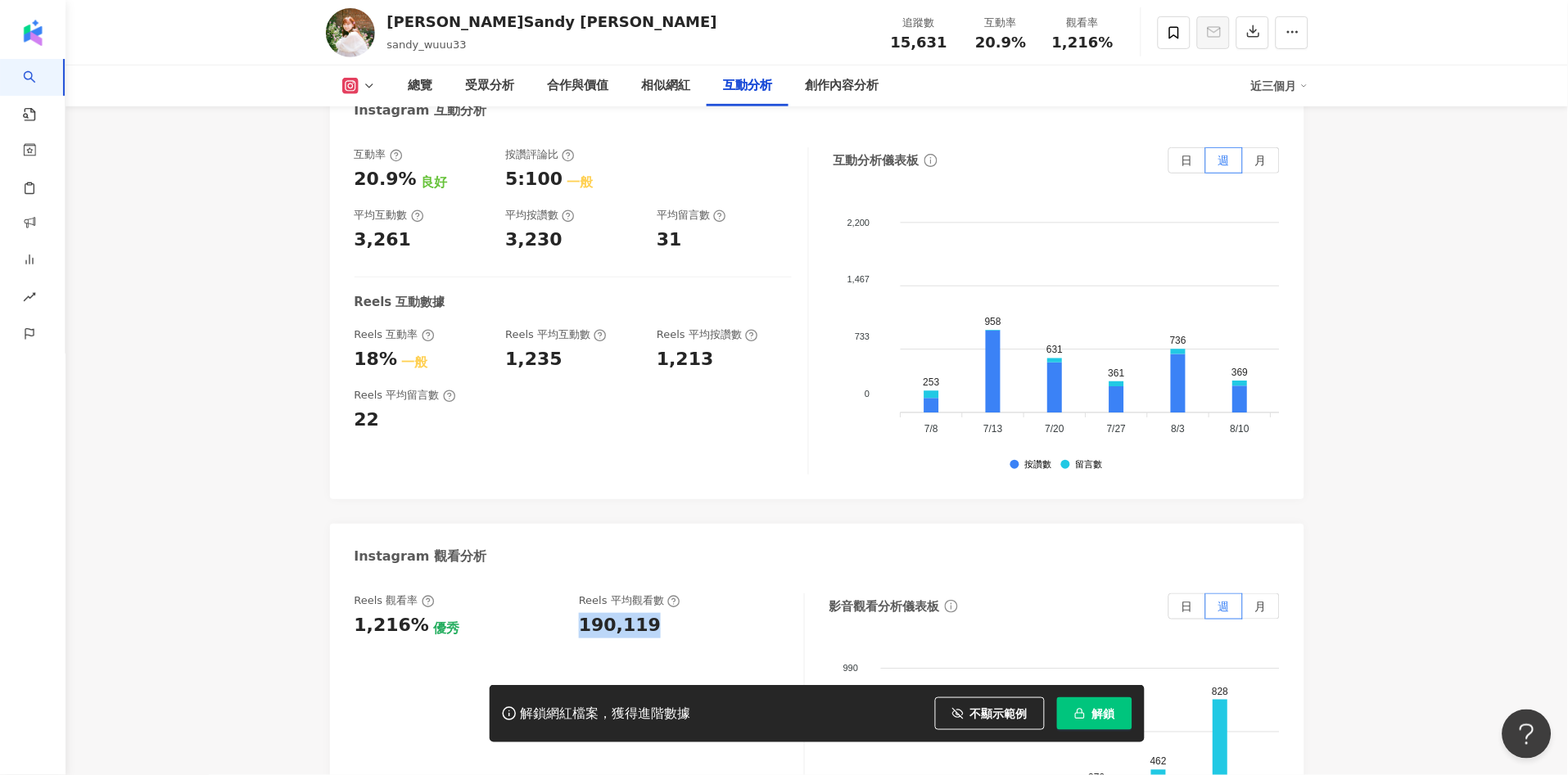
scroll to position [3353, 0]
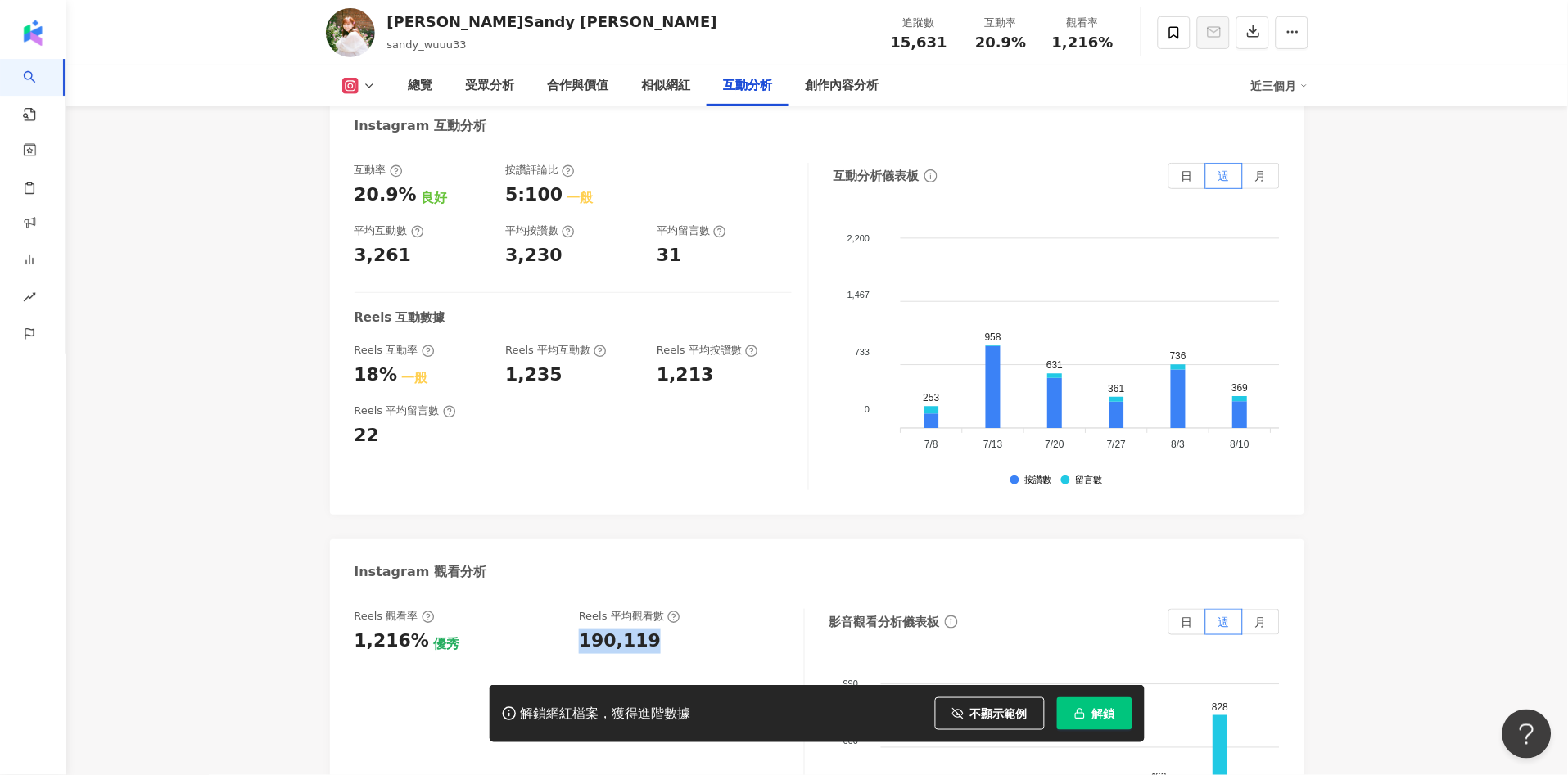
click at [381, 85] on button at bounding box center [358, 86] width 66 height 16
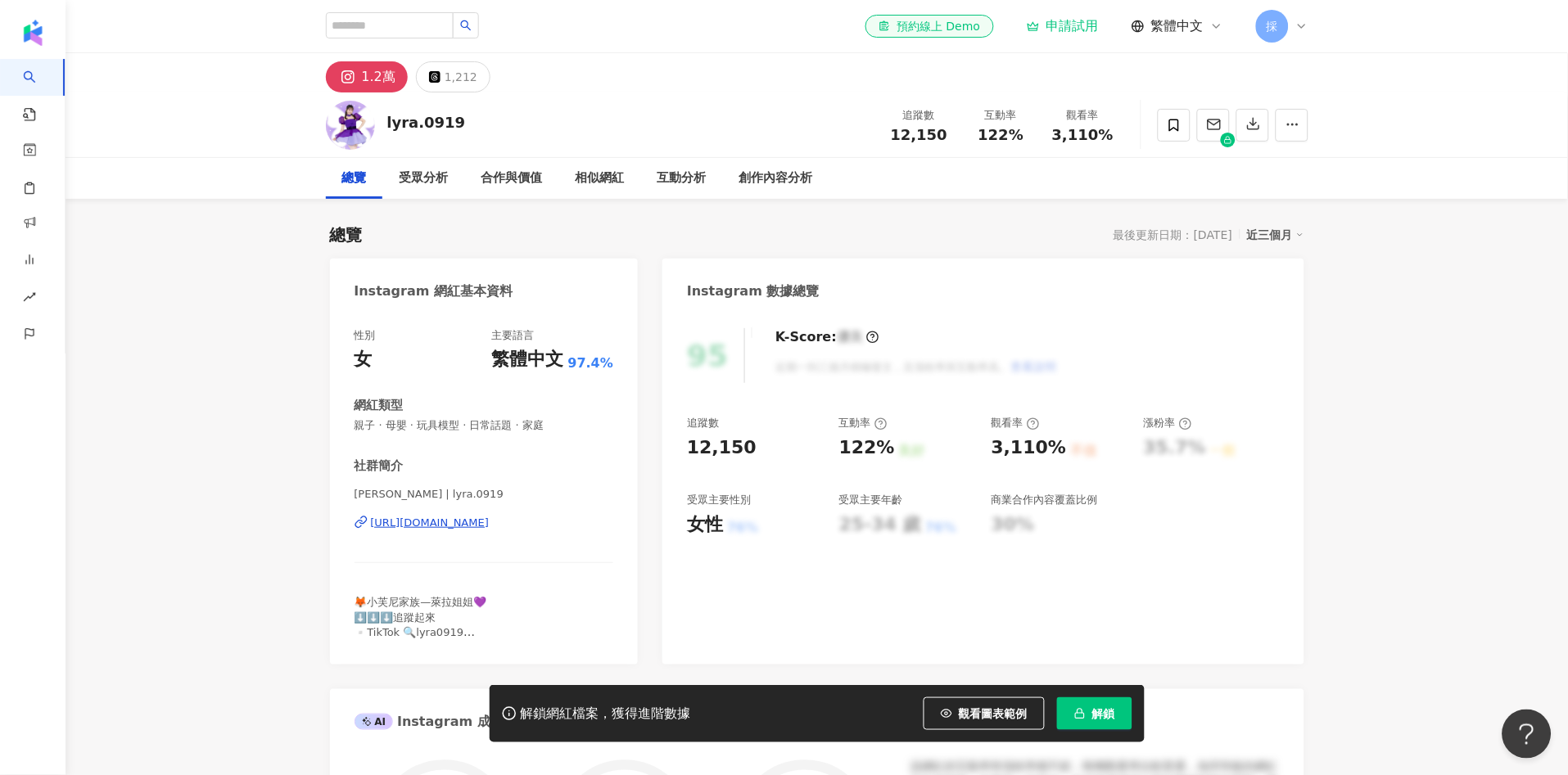
click at [998, 720] on span "觀看圖表範例" at bounding box center [993, 713] width 69 height 13
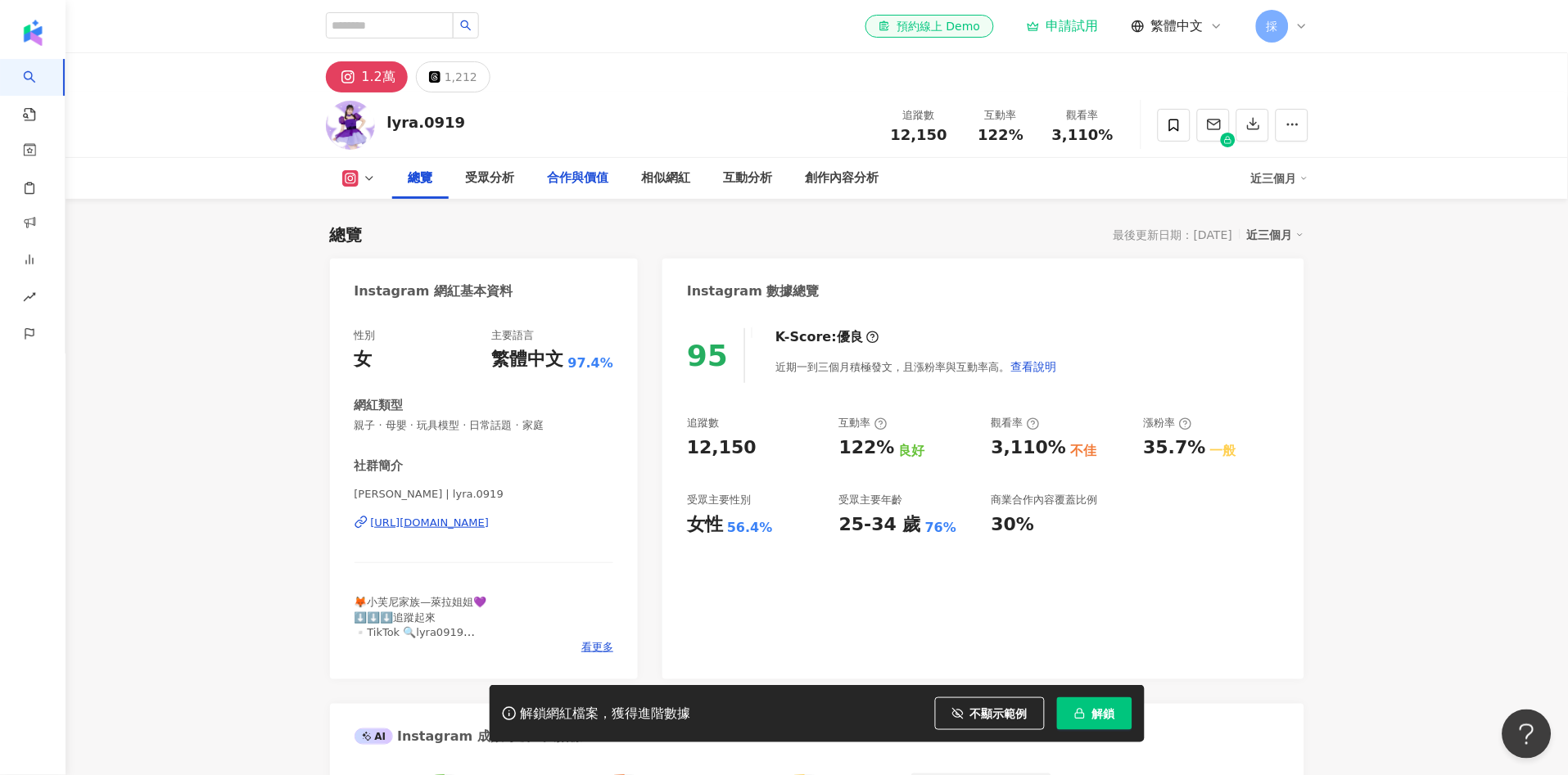
scroll to position [100, 0]
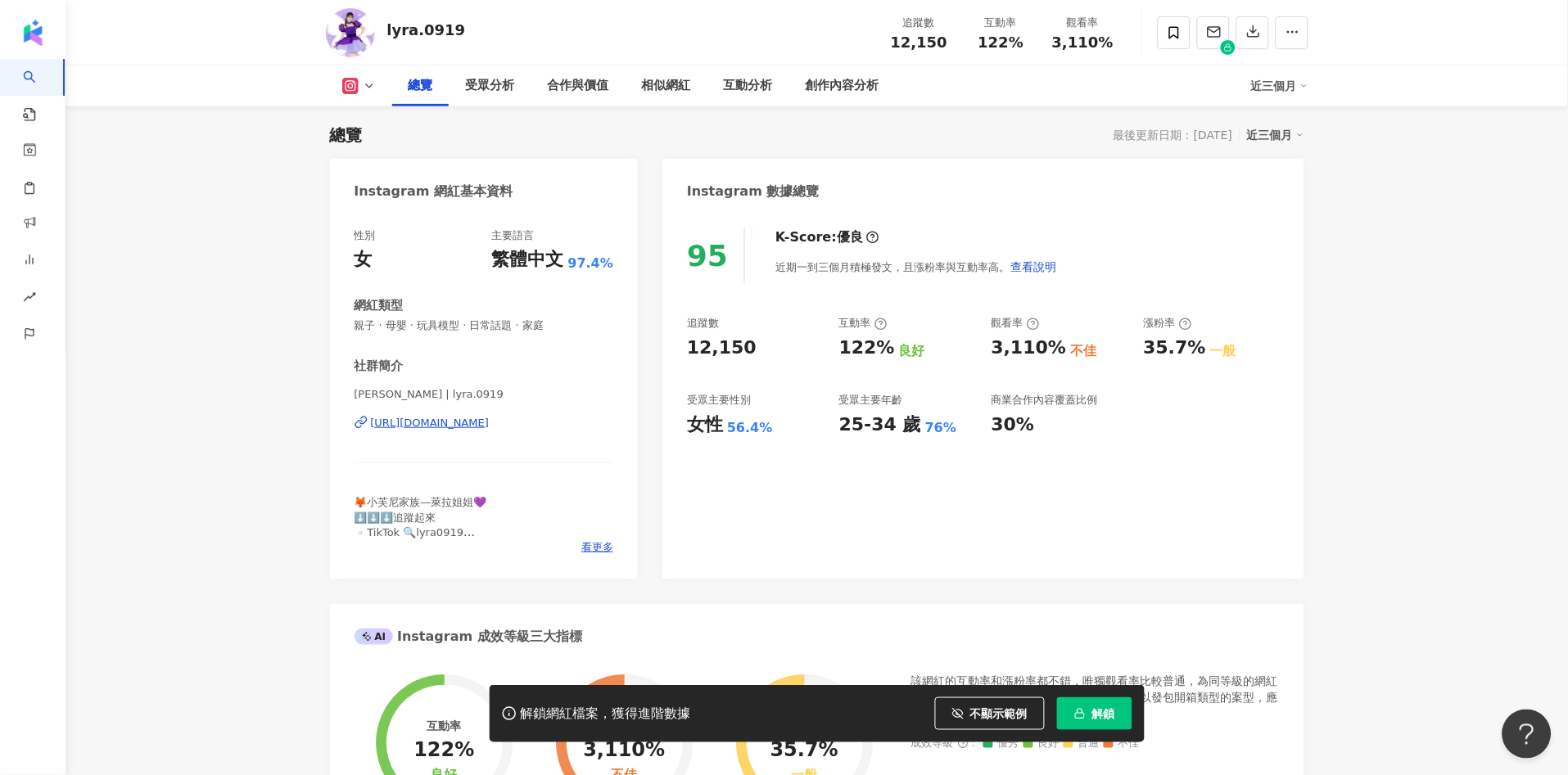
click at [742, 349] on div "95 K-Score : 優良 近期一到三個月積極發文，且漲粉率與互動率高。 查看說明 追蹤數 12,150 互動率 122% 良好 觀看率 3,110% 不…" at bounding box center [982, 395] width 641 height 367
drag, startPoint x: 751, startPoint y: 426, endPoint x: 762, endPoint y: 424, distance: 11.2
click at [762, 424] on div "56.4%" at bounding box center [750, 428] width 46 height 18
drag, startPoint x: 834, startPoint y: 339, endPoint x: 884, endPoint y: 352, distance: 51.7
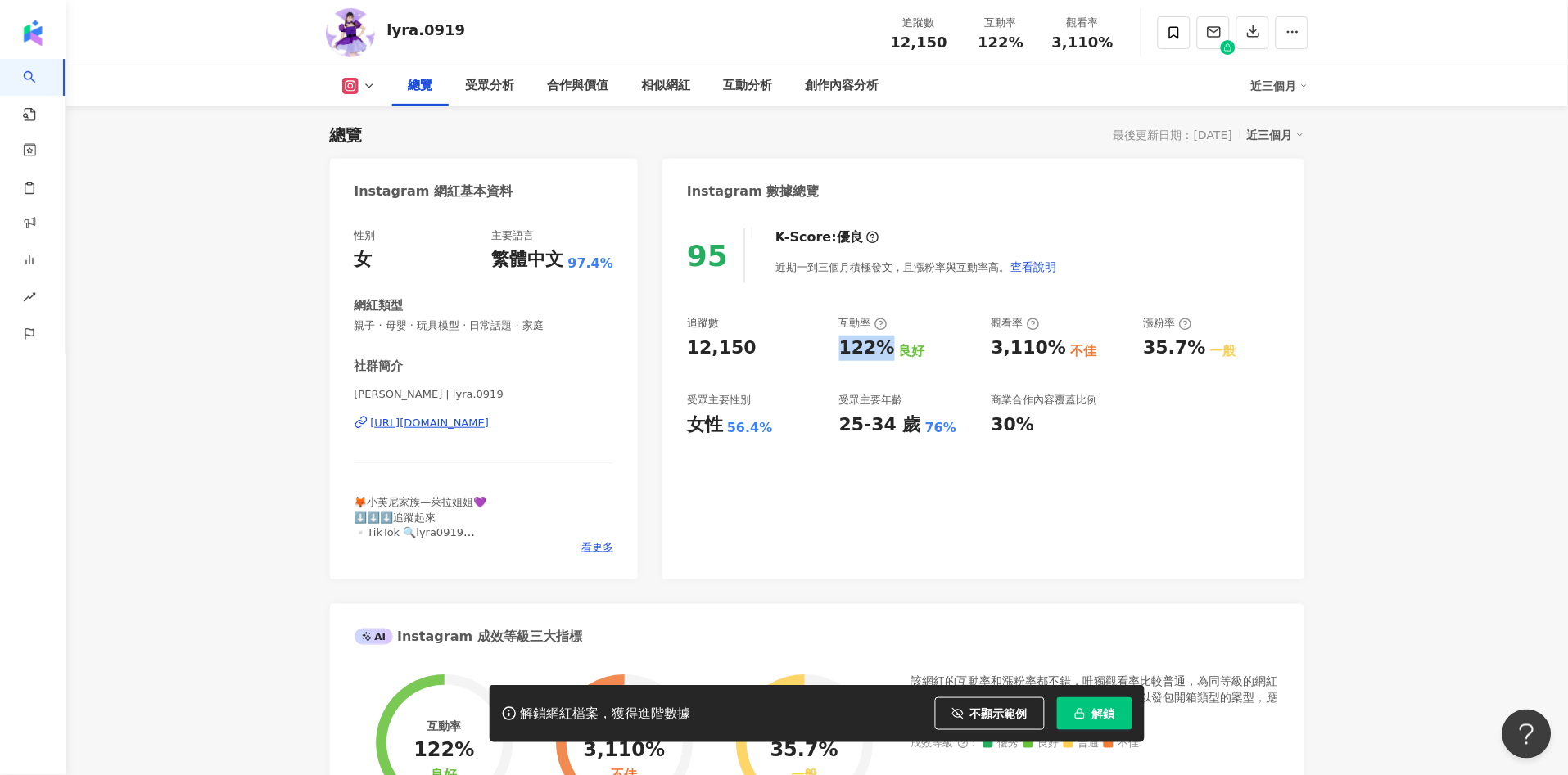
click at [883, 349] on div "追蹤數 12,150 互動率 122% 良好 觀看率 3,110% 不佳 漲粉率 35.7% 一般 受眾主要性別 女性 56.4% 受眾主要年齡 25-34 …" at bounding box center [982, 376] width 592 height 121
copy div "122%"
click at [745, 88] on div "互動分析" at bounding box center [748, 86] width 49 height 20
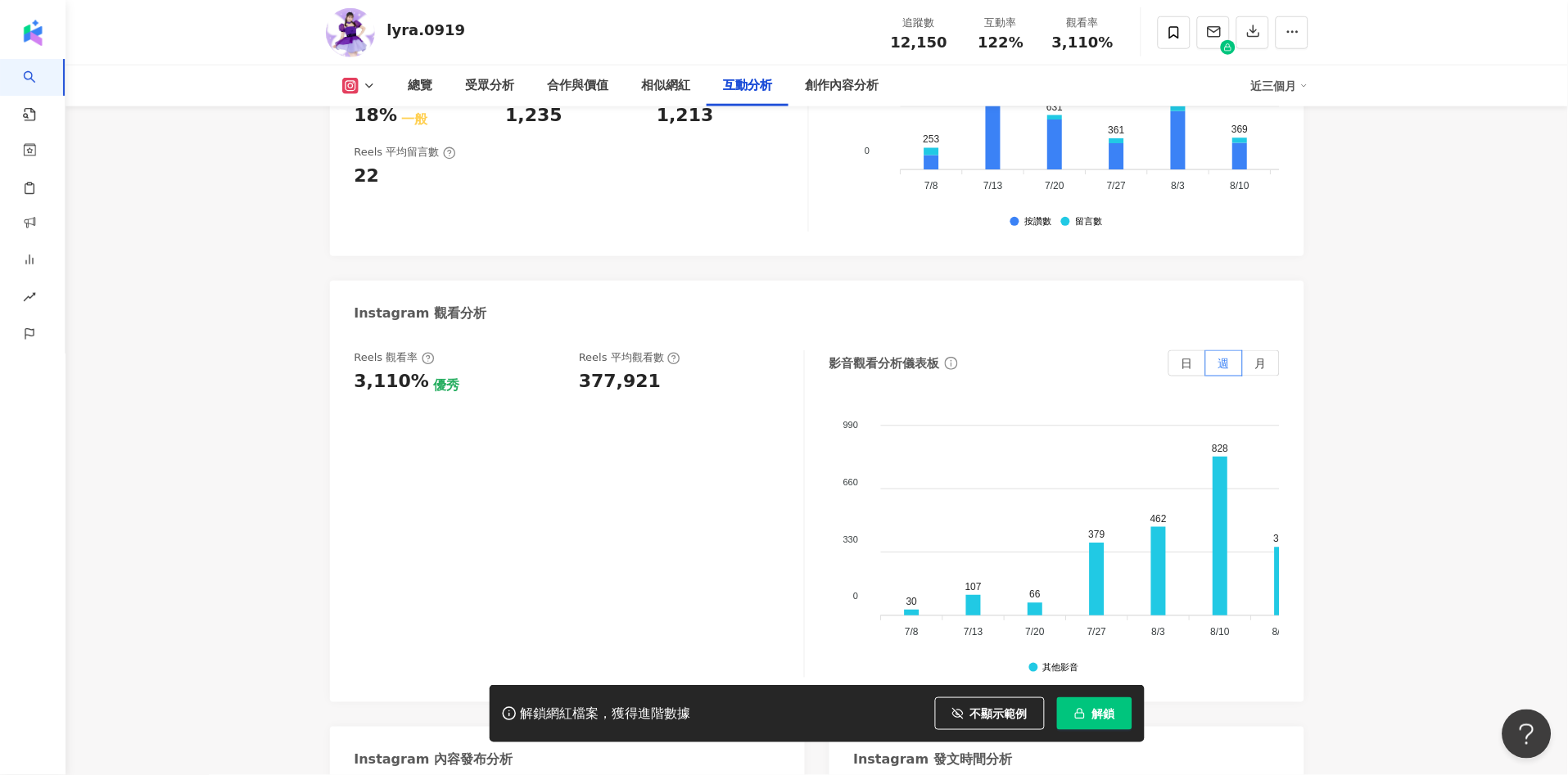
scroll to position [3603, 0]
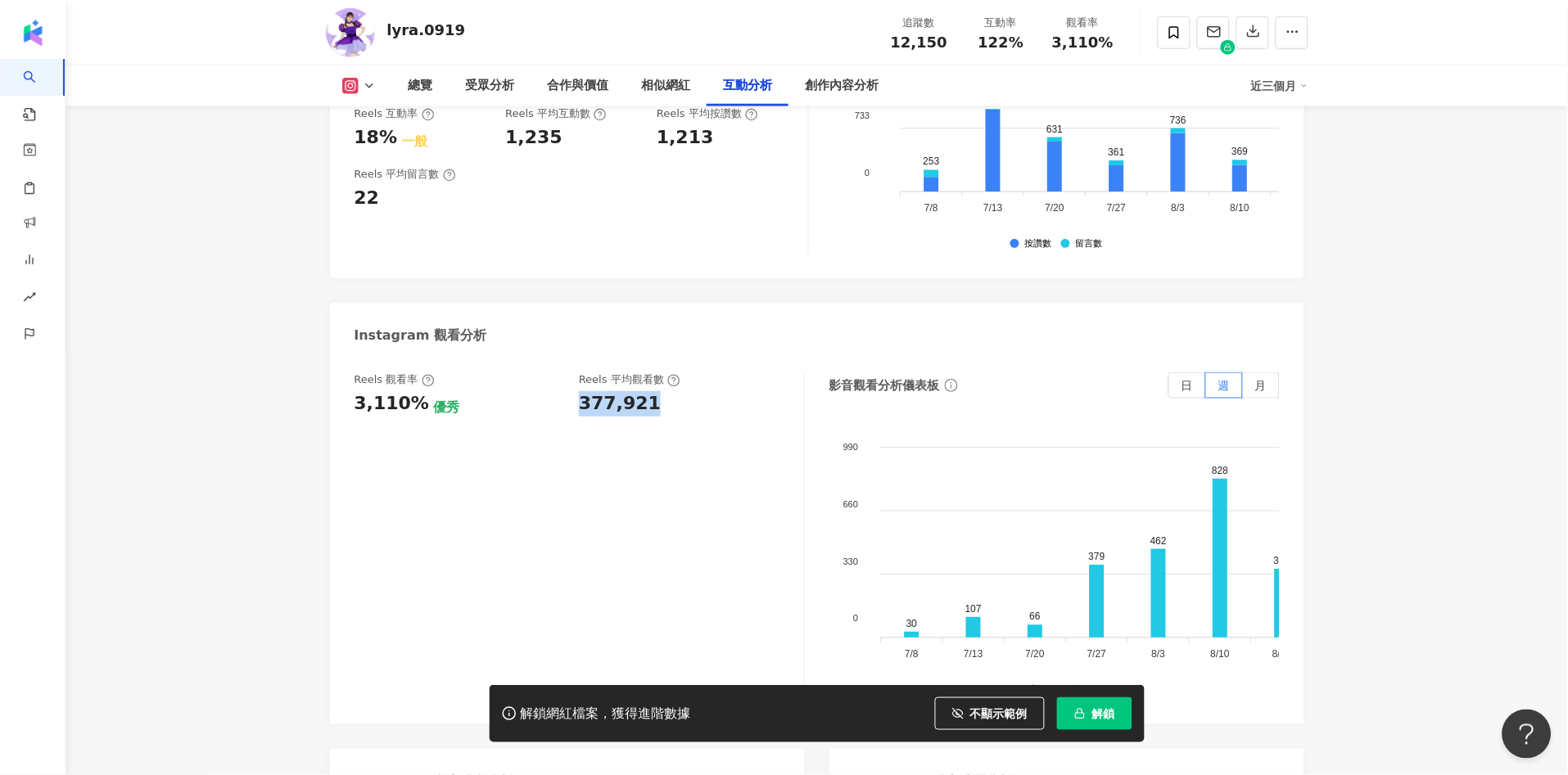
drag, startPoint x: 579, startPoint y: 341, endPoint x: 648, endPoint y: 347, distance: 69.3
click at [648, 373] on div "Reels 觀看率 3,110% 優秀 [PERSON_NAME] 平均觀看數 377,921" at bounding box center [570, 394] width 433 height 44
copy div "377,921"
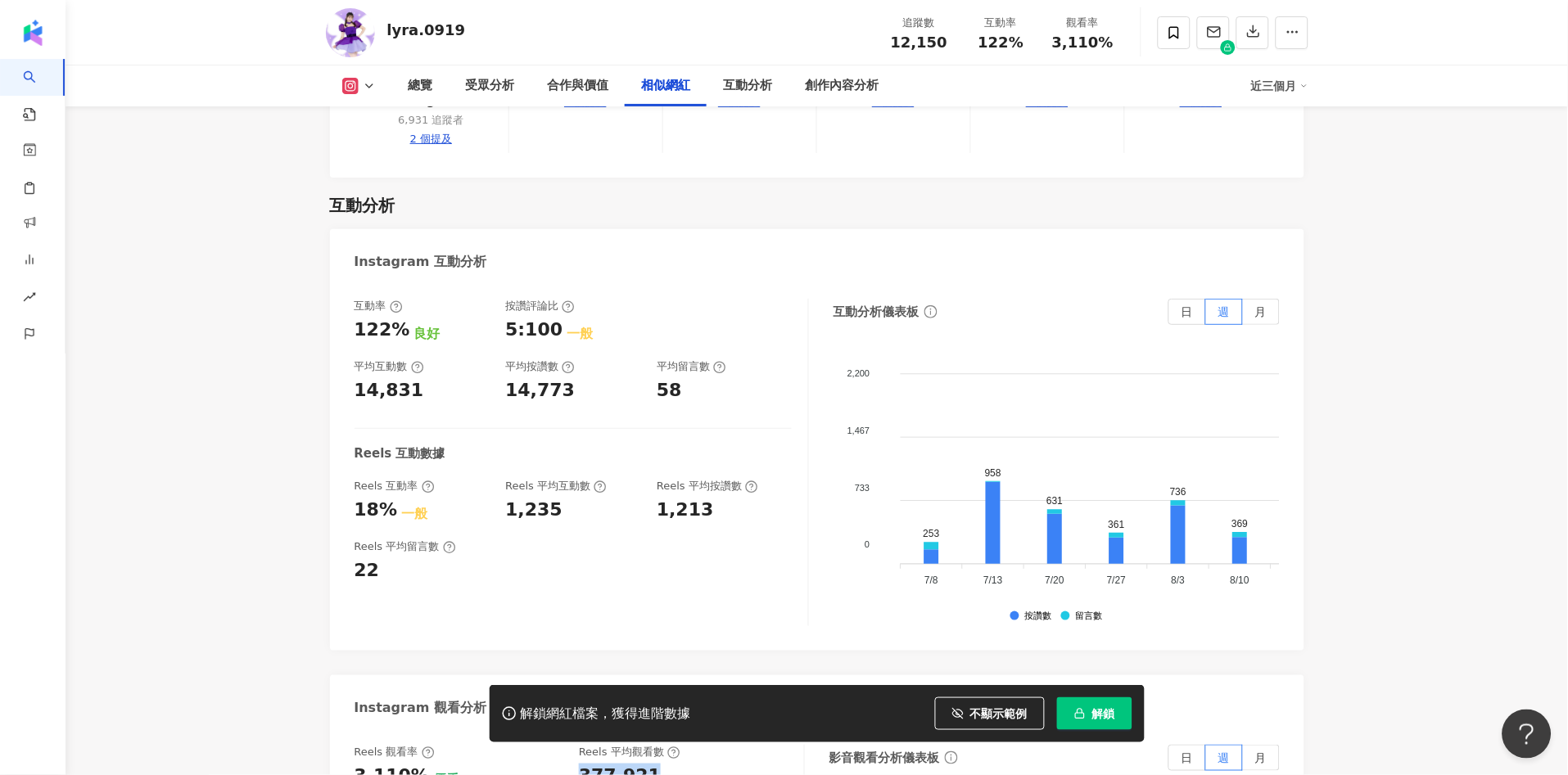
scroll to position [3148, 0]
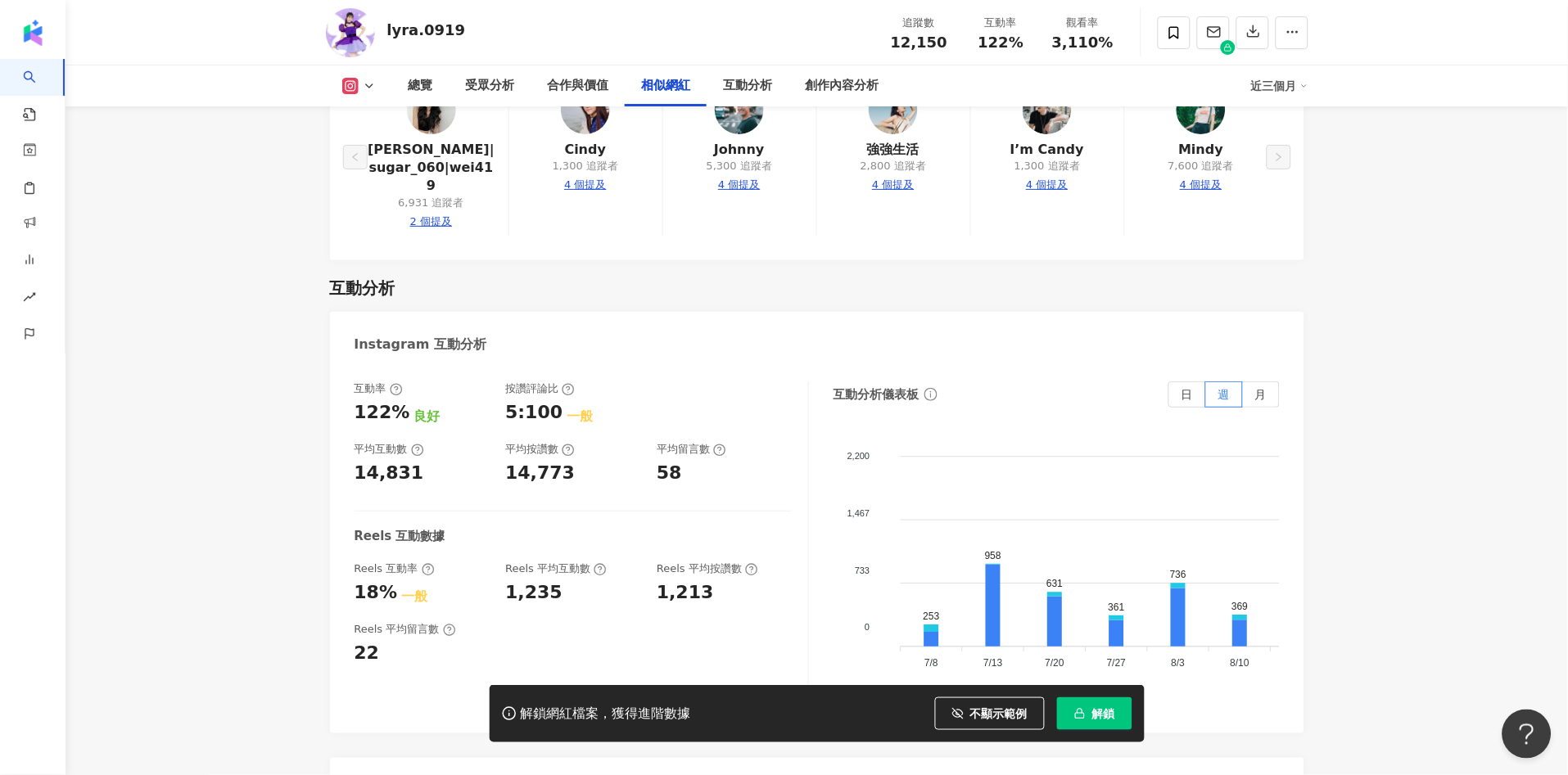
click at [354, 85] on icon at bounding box center [350, 86] width 9 height 9
